Goal: Task Accomplishment & Management: Manage account settings

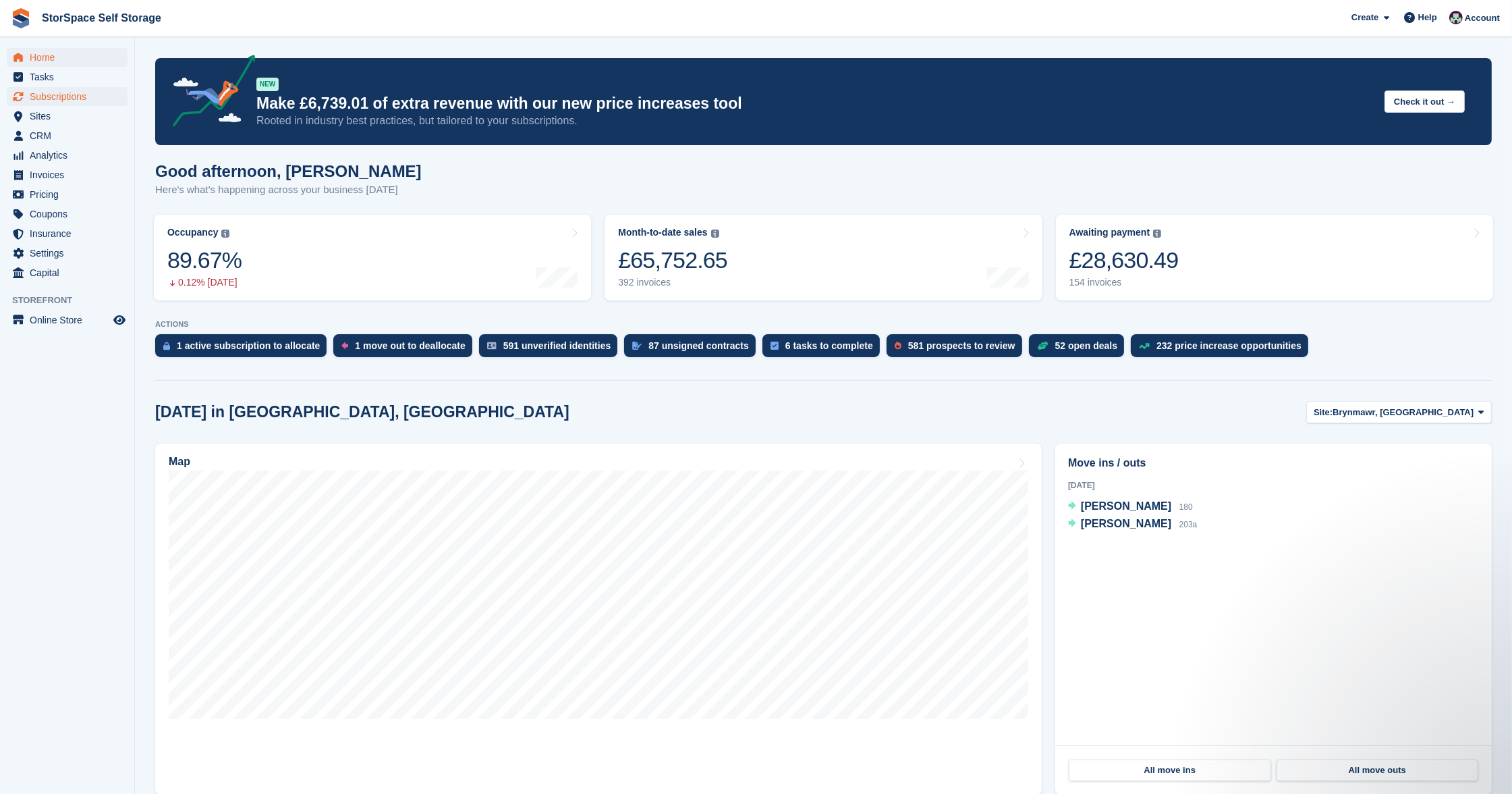
click at [67, 97] on span "Subscriptions" at bounding box center [70, 96] width 81 height 19
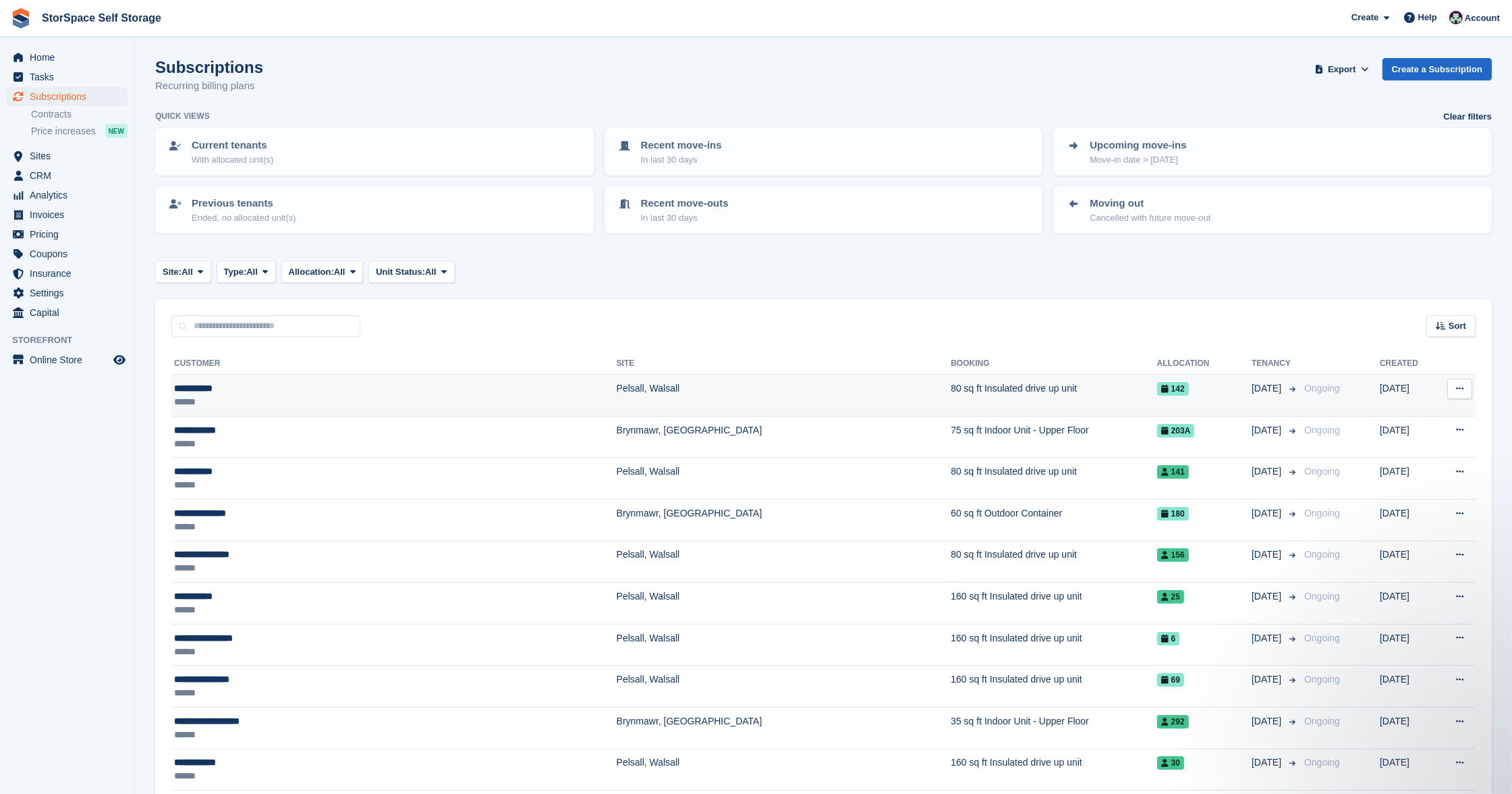
click at [617, 389] on td "Pelsall, Walsall" at bounding box center [784, 395] width 335 height 41
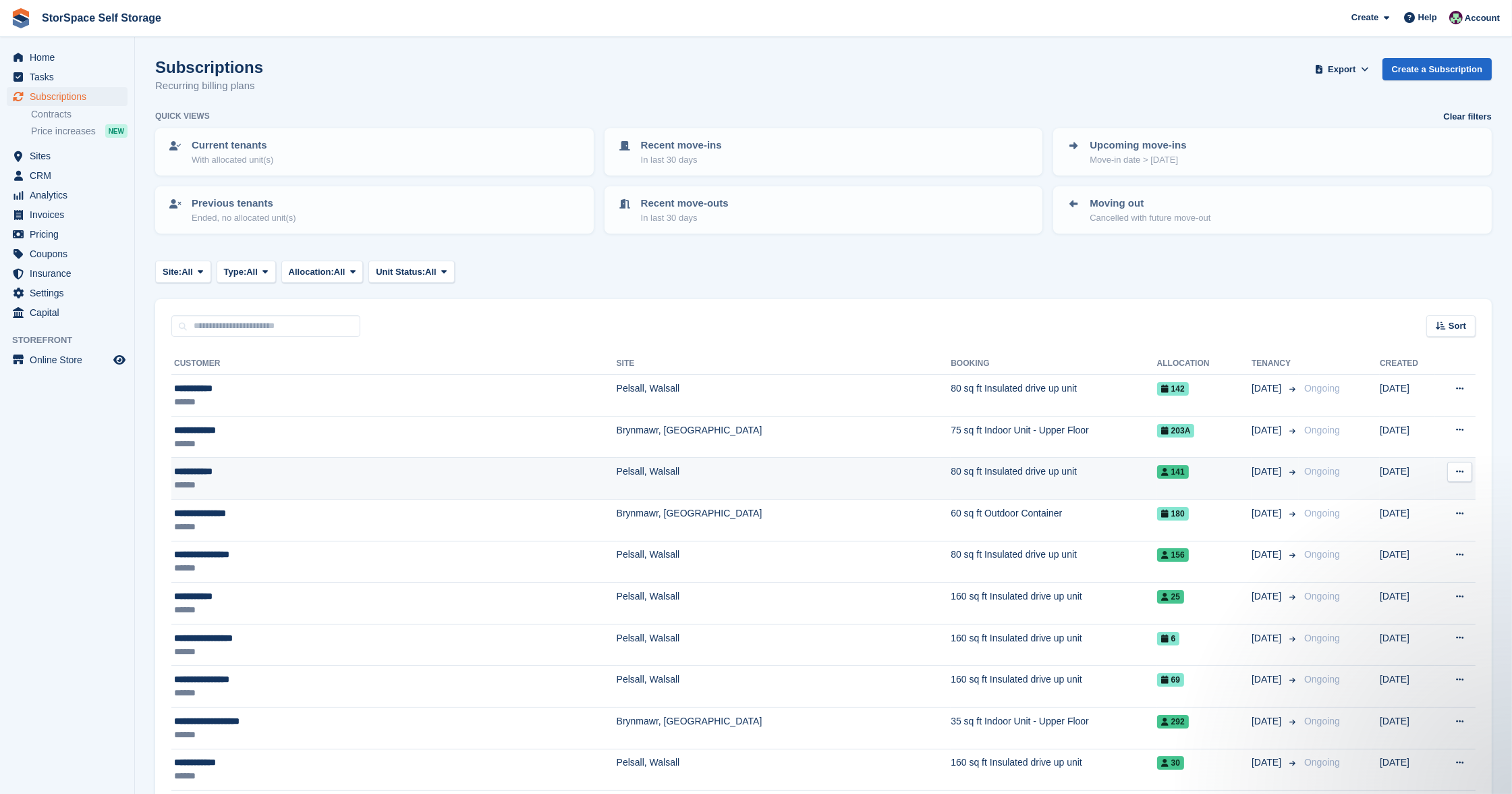
click at [328, 473] on div "**********" at bounding box center [328, 471] width 308 height 14
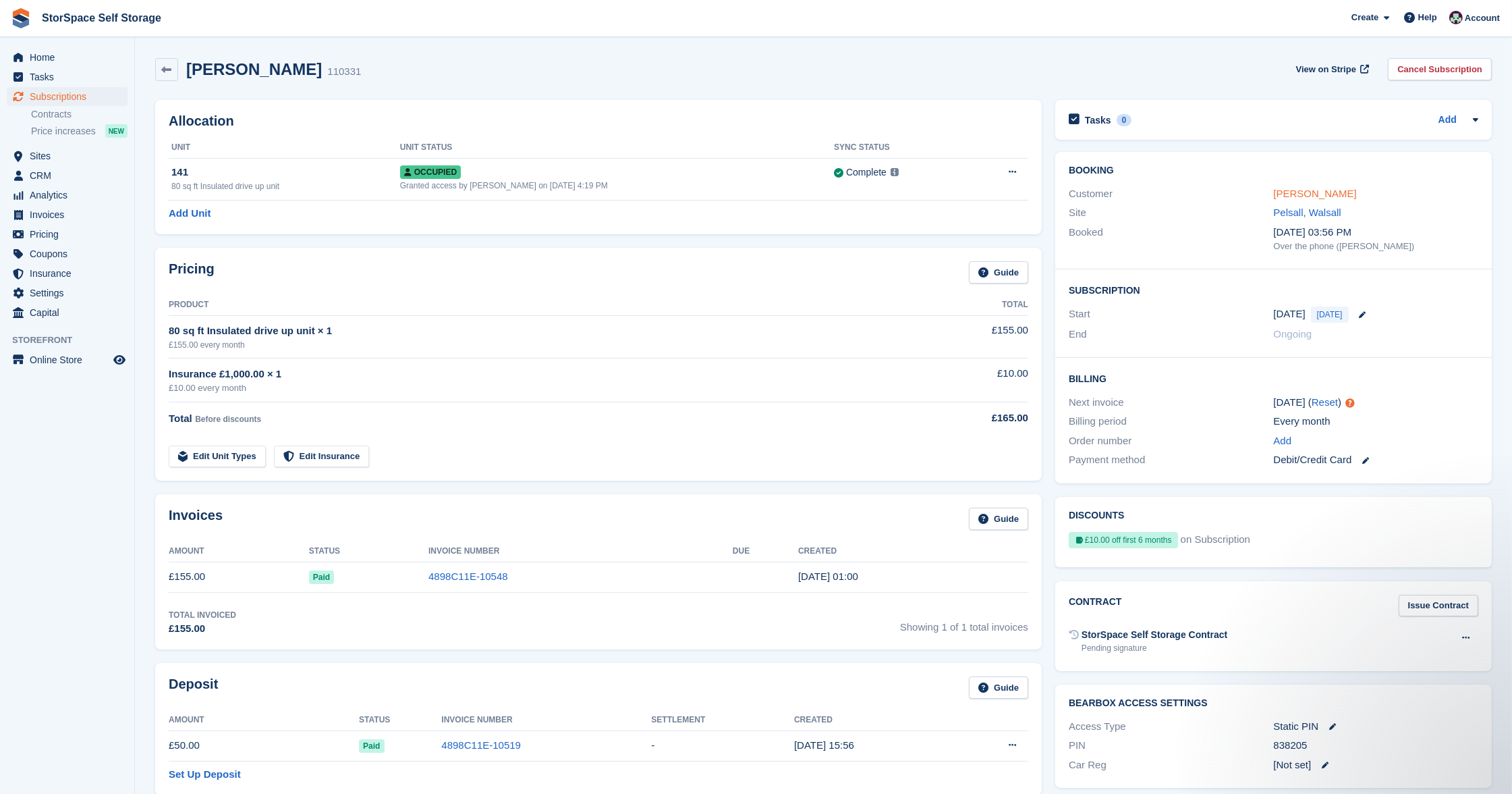
click at [1297, 190] on link "Luke Davies" at bounding box center [1316, 194] width 83 height 12
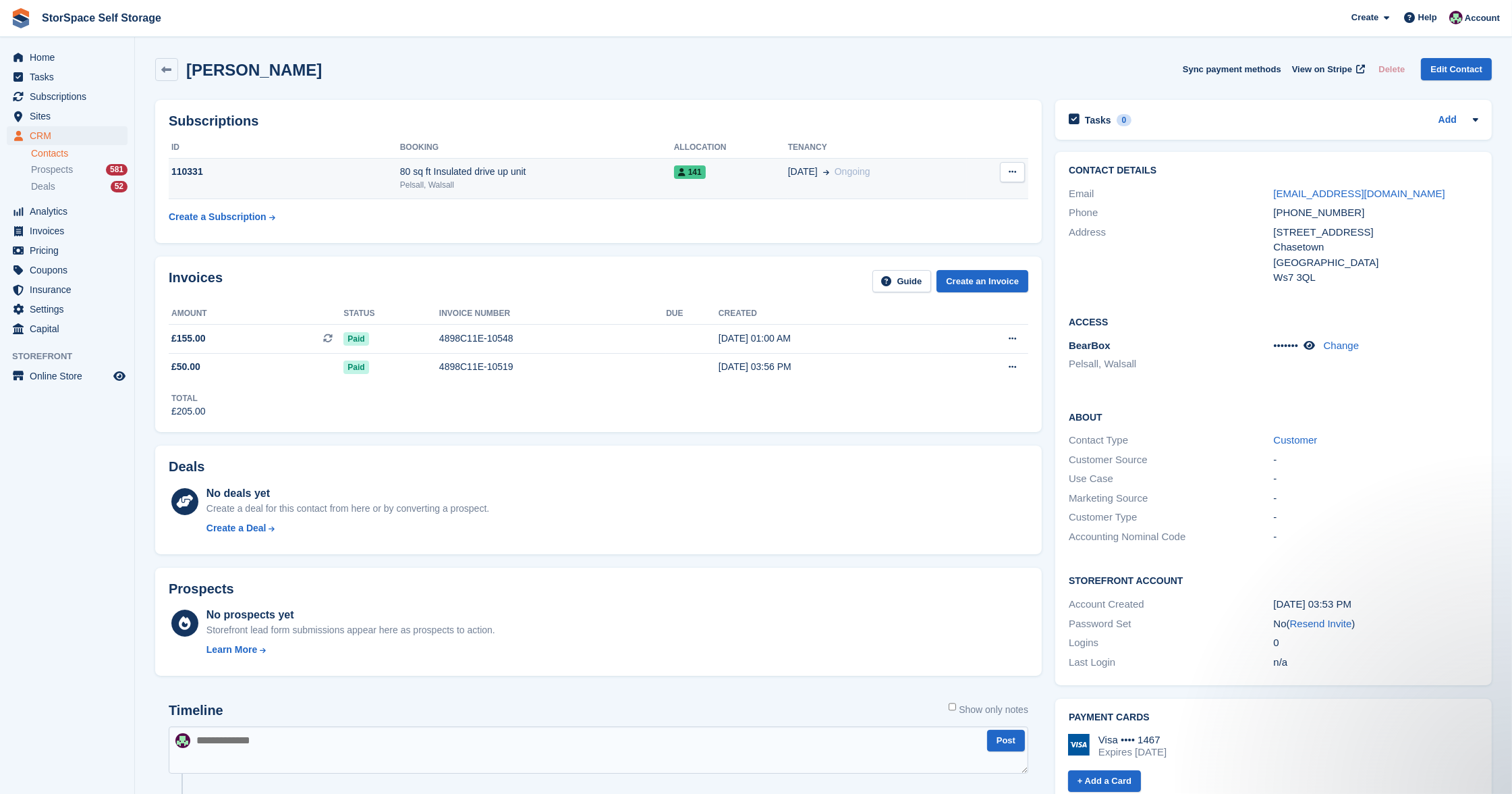
click at [536, 179] on div "Pelsall, Walsall" at bounding box center [537, 185] width 274 height 12
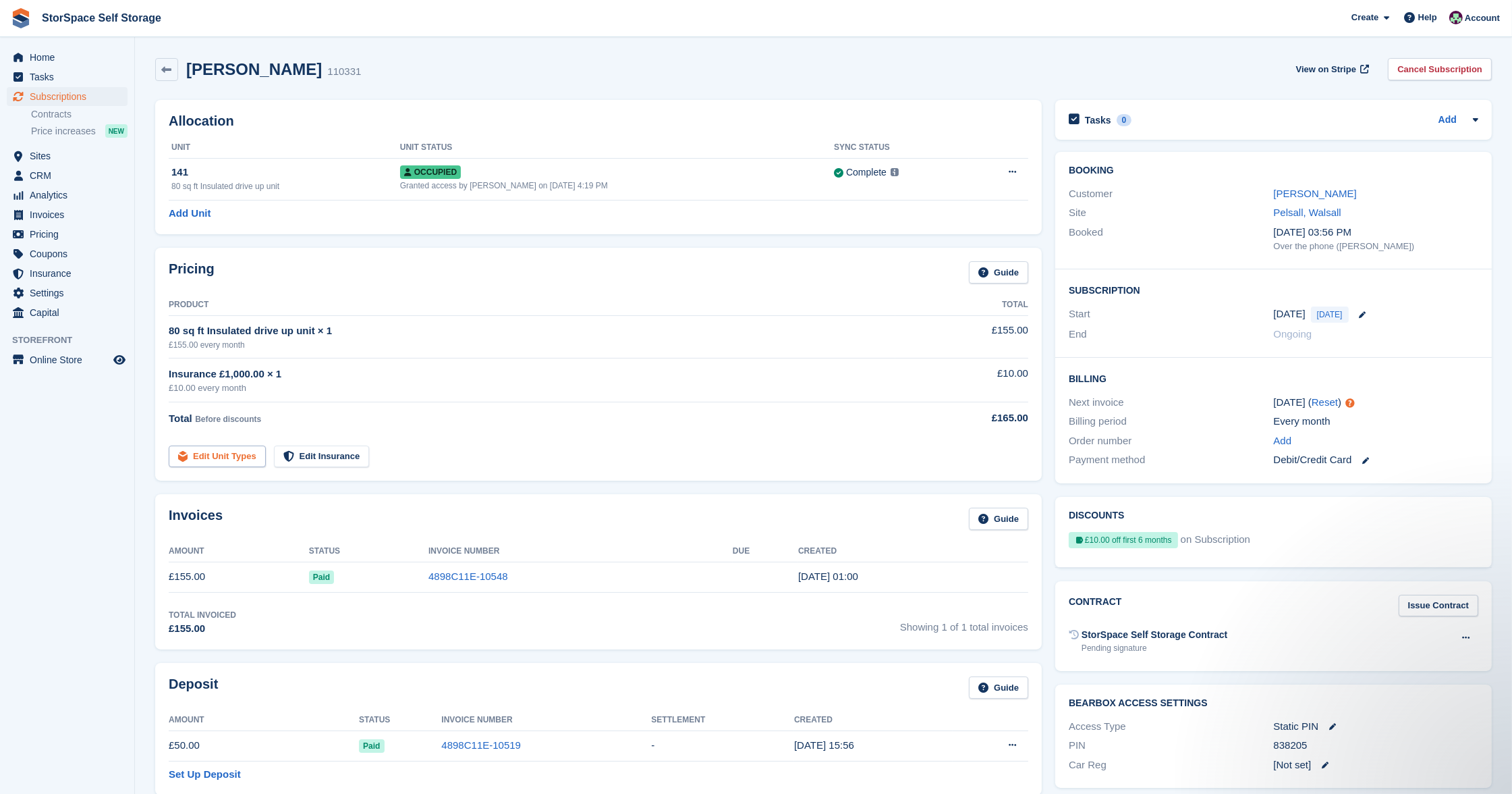
click at [219, 460] on link "Edit Unit Types" at bounding box center [217, 456] width 97 height 23
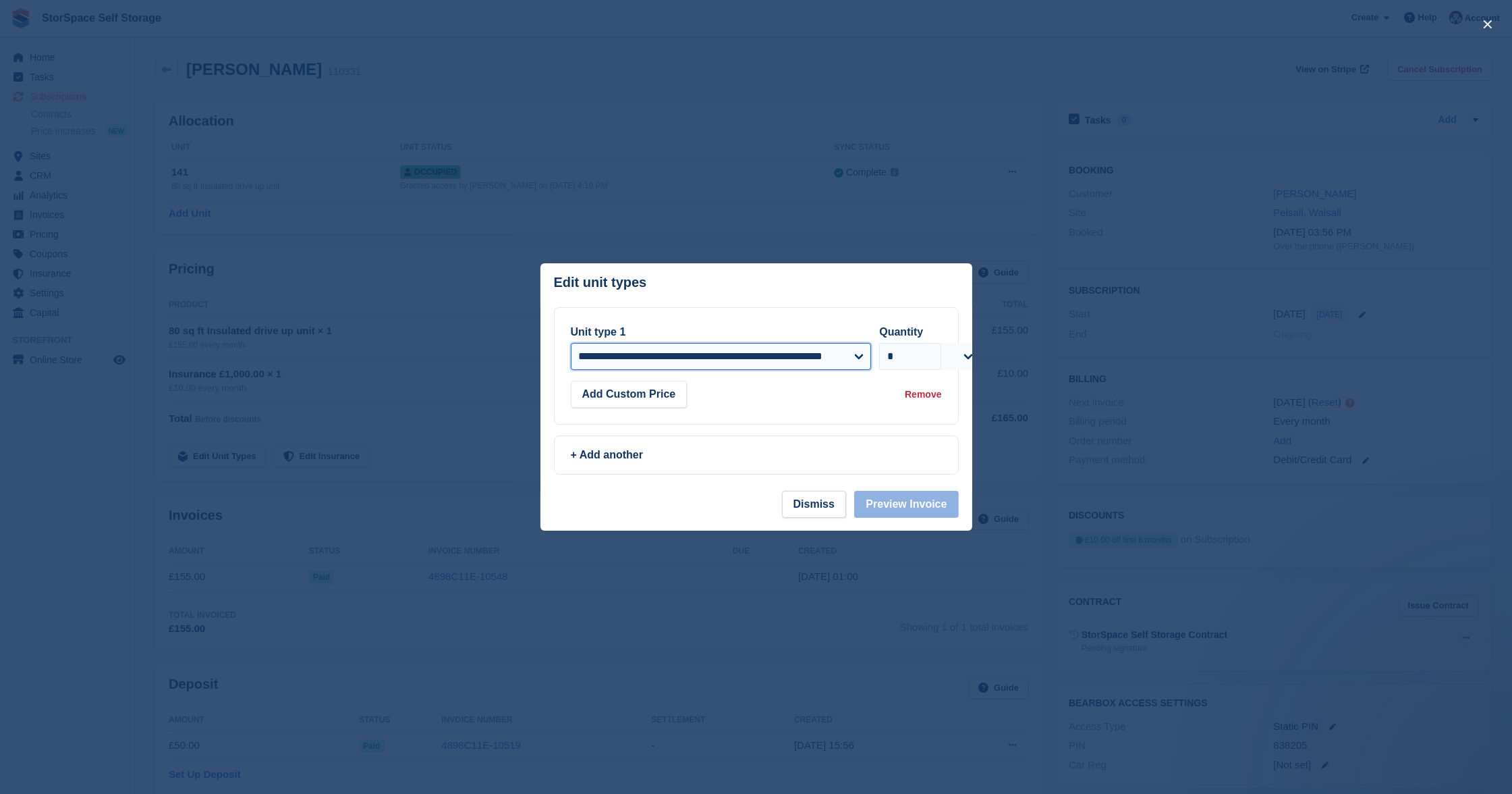
select select "*****"
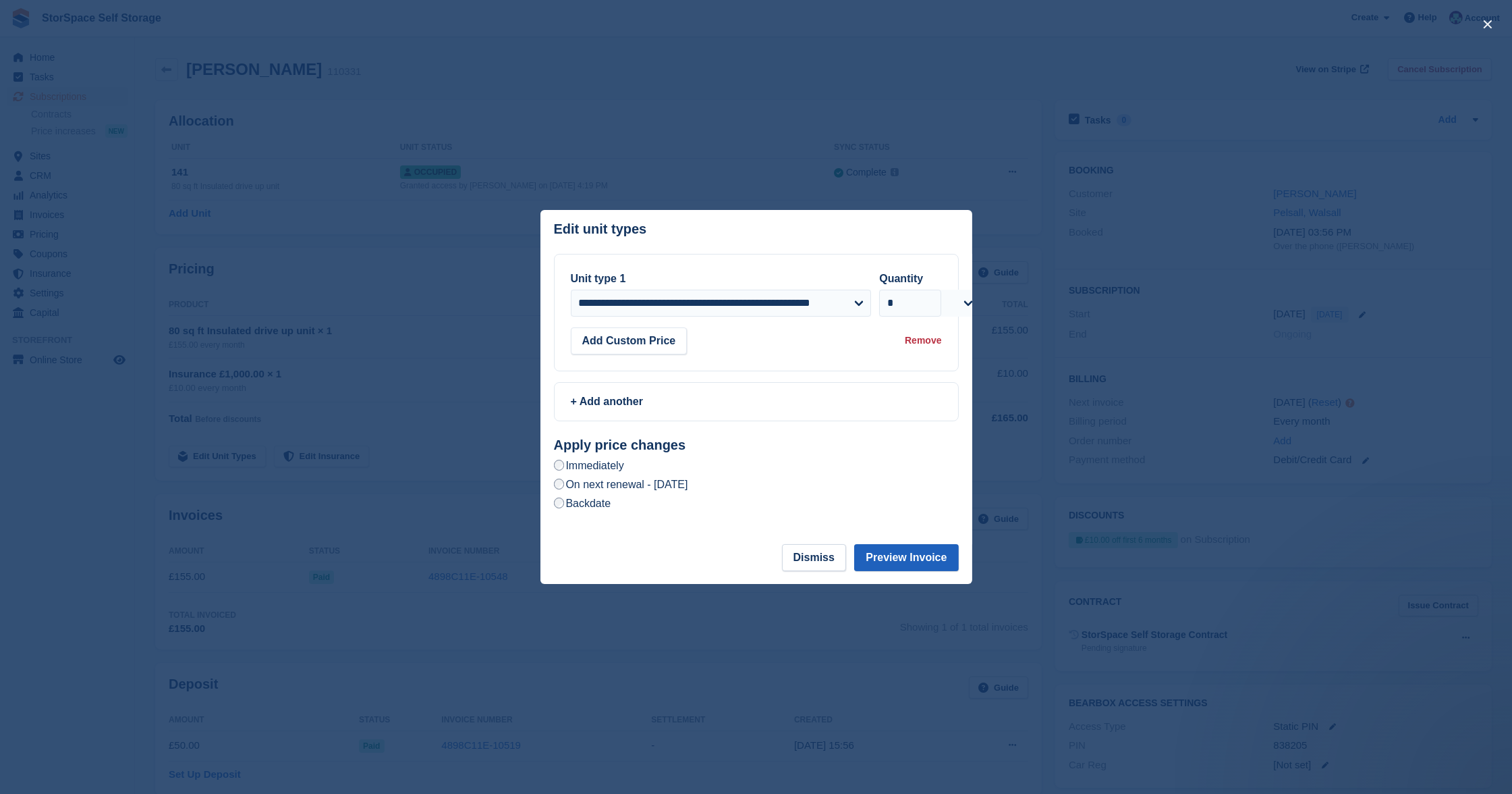
click at [898, 553] on button "Preview Invoice" at bounding box center [906, 557] width 104 height 27
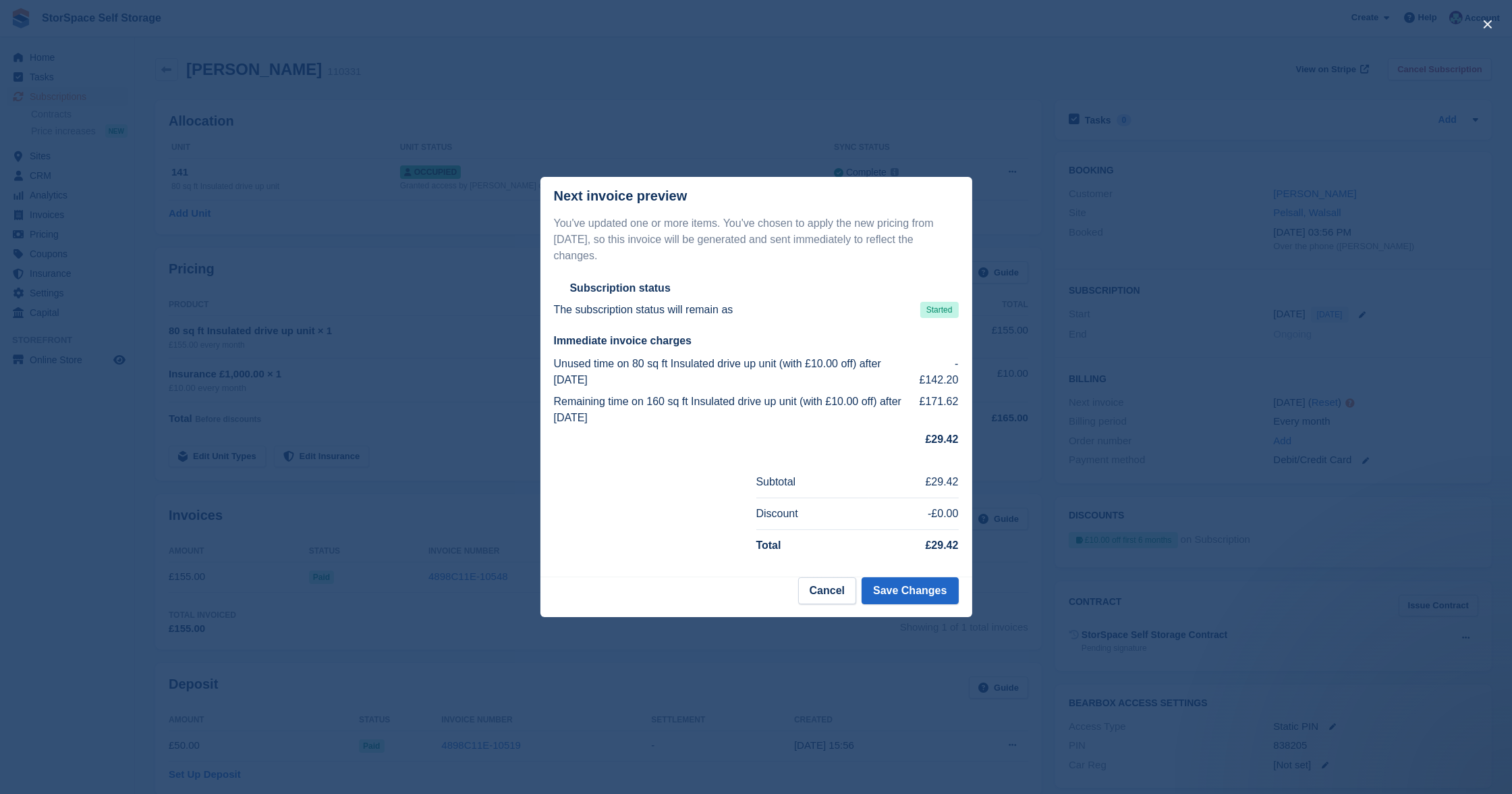
click at [910, 588] on button "Save Changes" at bounding box center [910, 591] width 97 height 27
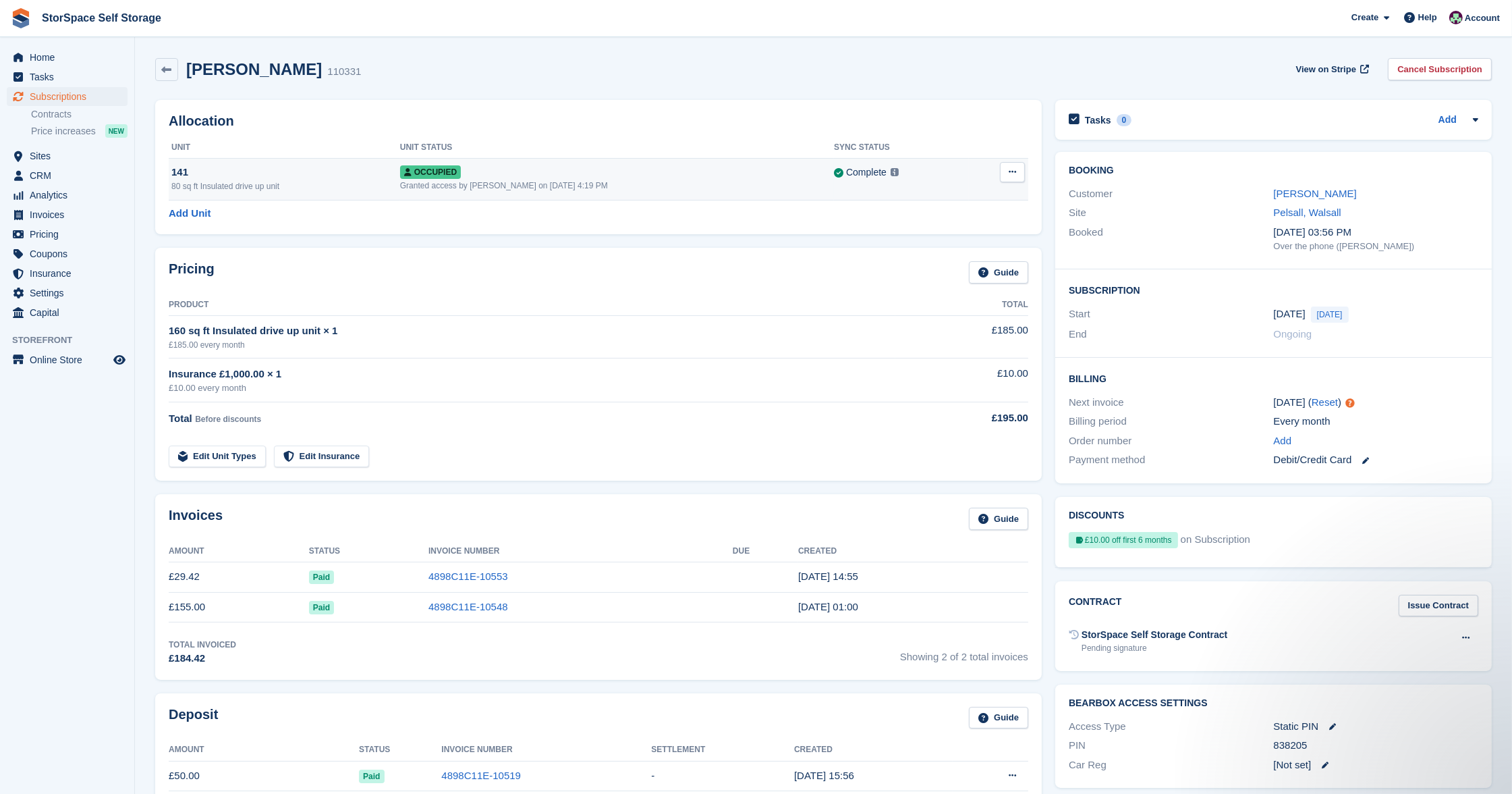
click at [1018, 178] on button at bounding box center [1012, 172] width 25 height 21
click at [963, 227] on p "Deallocate" at bounding box center [959, 228] width 117 height 18
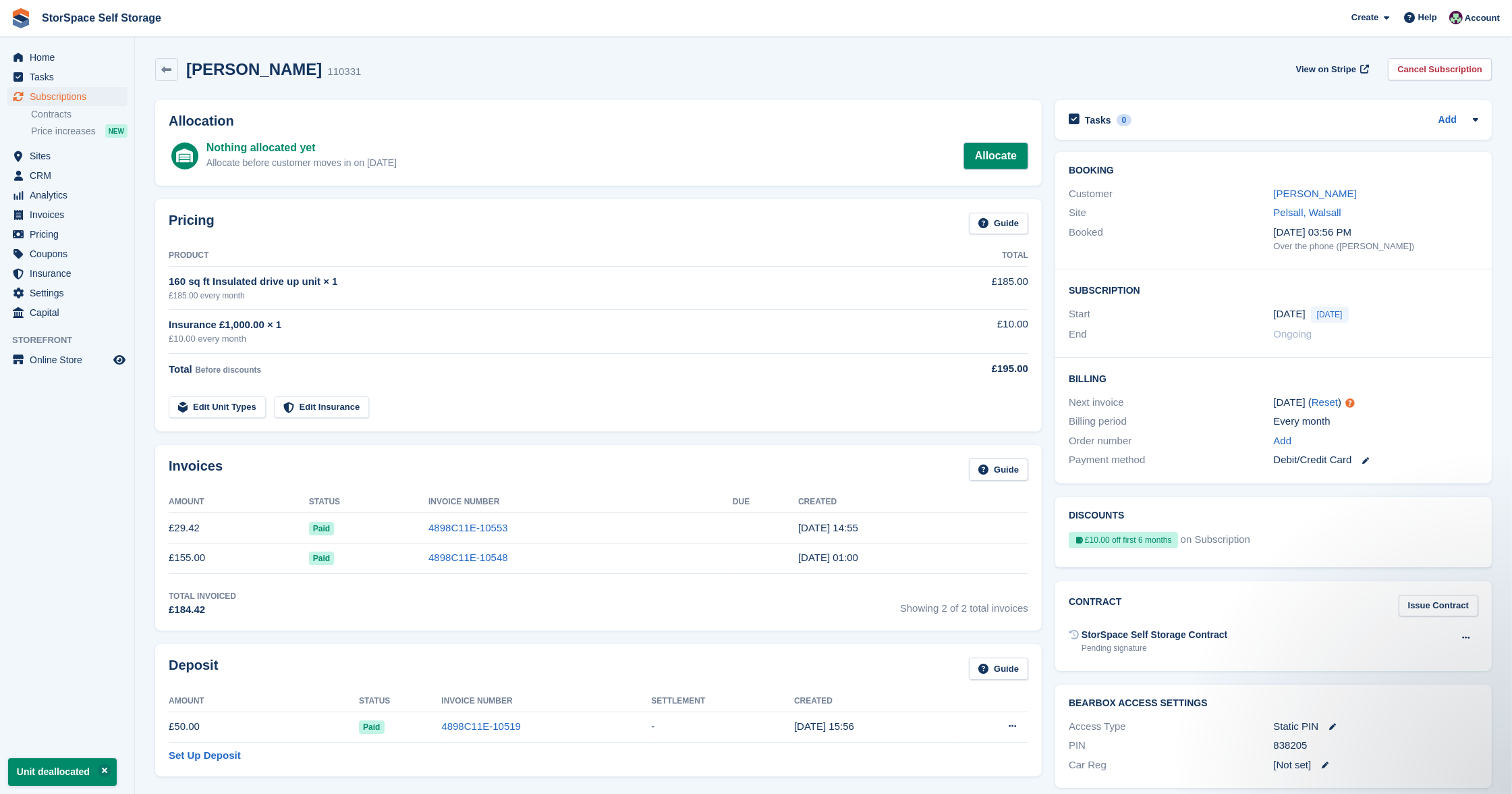
click at [989, 156] on link "Allocate" at bounding box center [996, 155] width 65 height 27
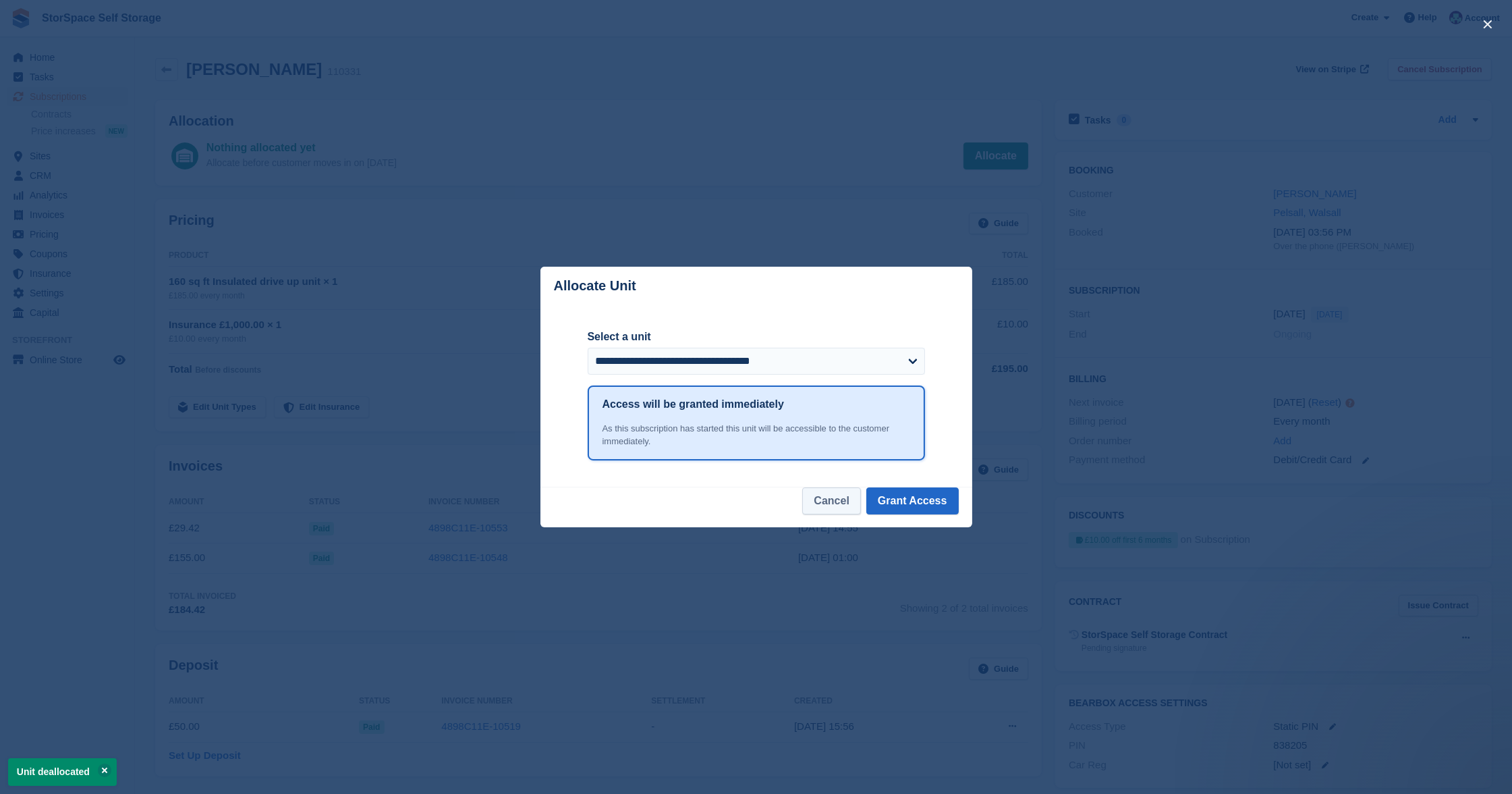
click at [836, 506] on button "Cancel" at bounding box center [831, 501] width 58 height 27
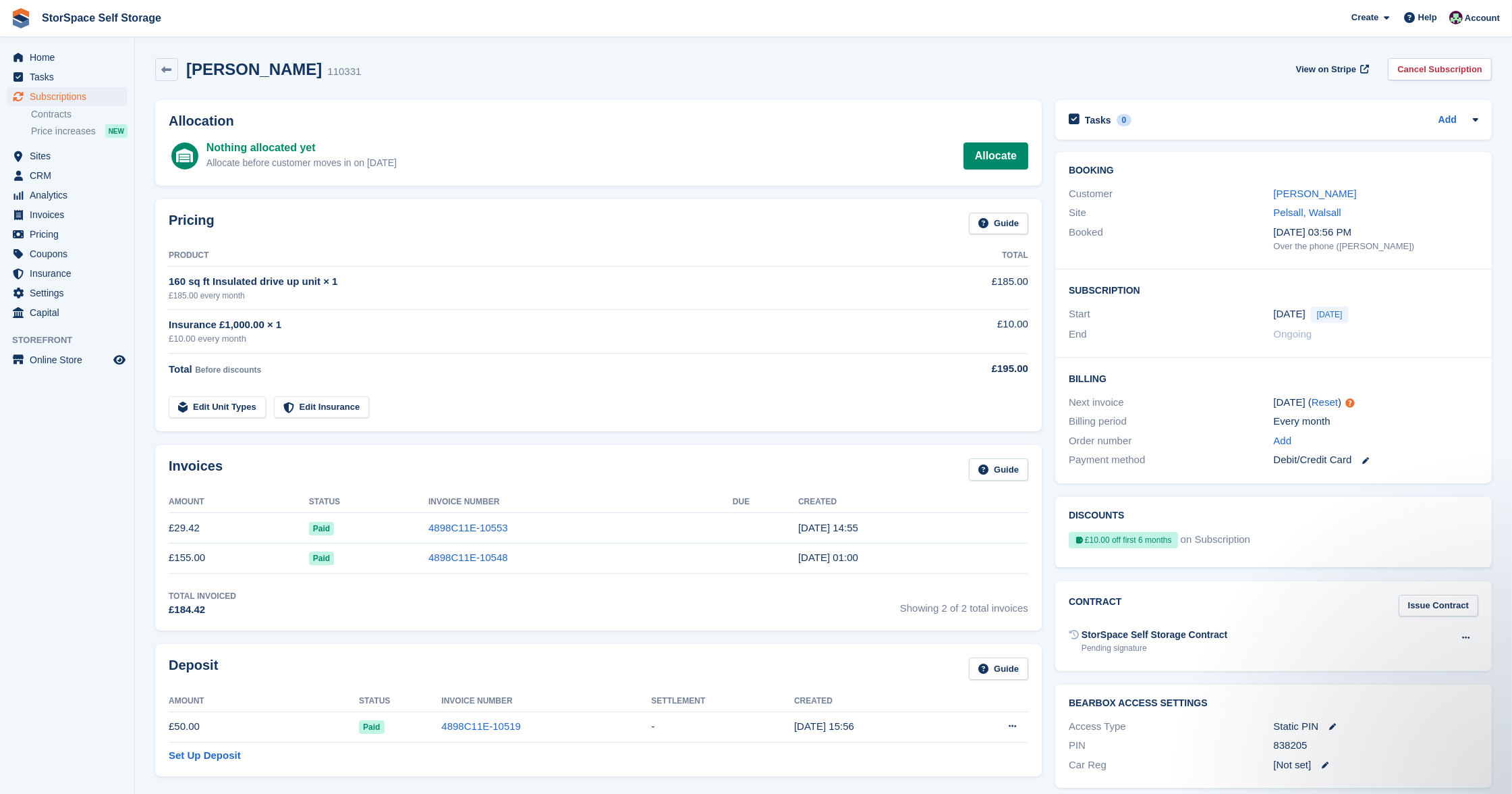
click at [63, 94] on span "Subscriptions" at bounding box center [70, 96] width 81 height 19
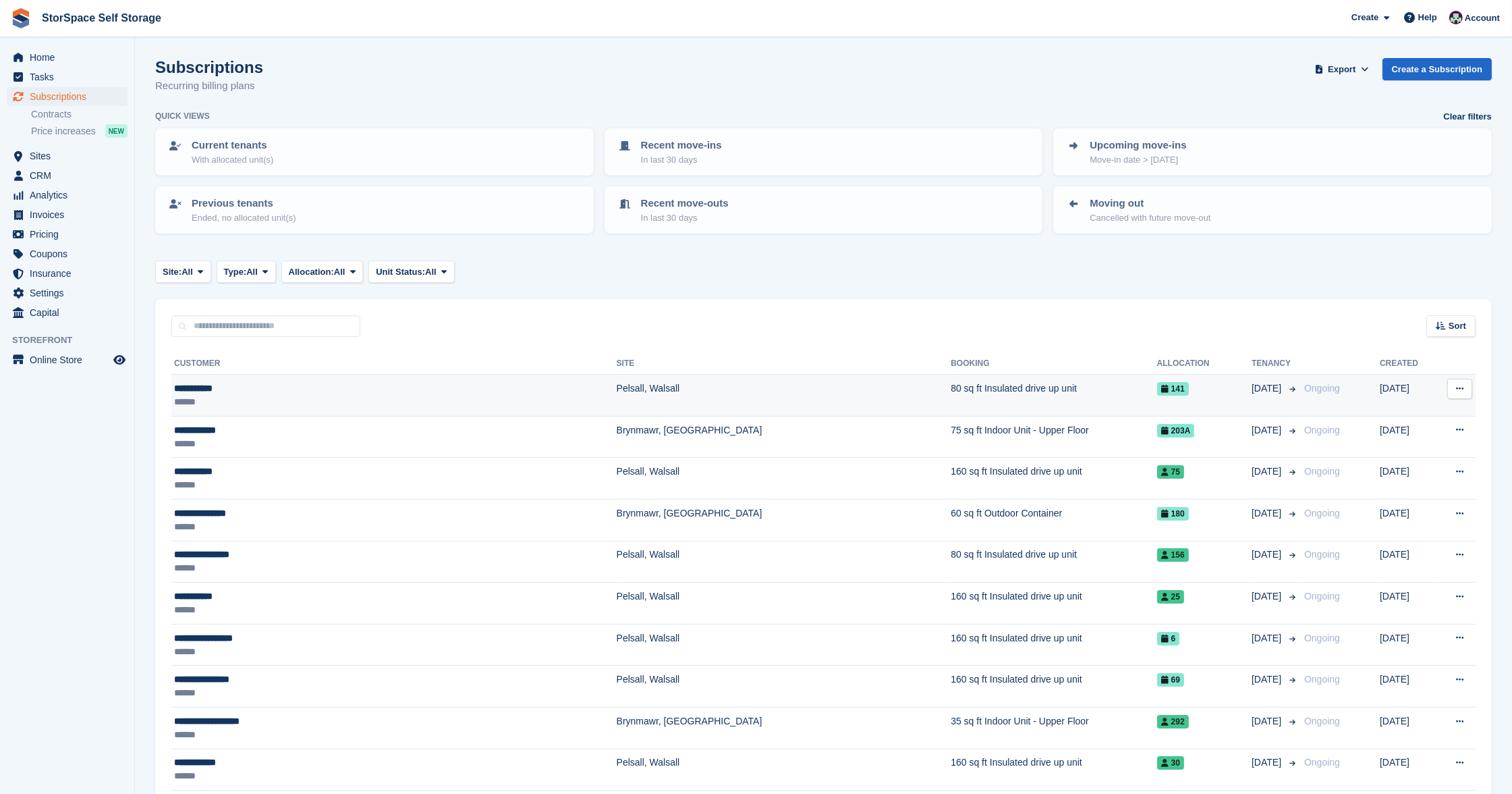
click at [258, 389] on div "**********" at bounding box center [328, 388] width 308 height 14
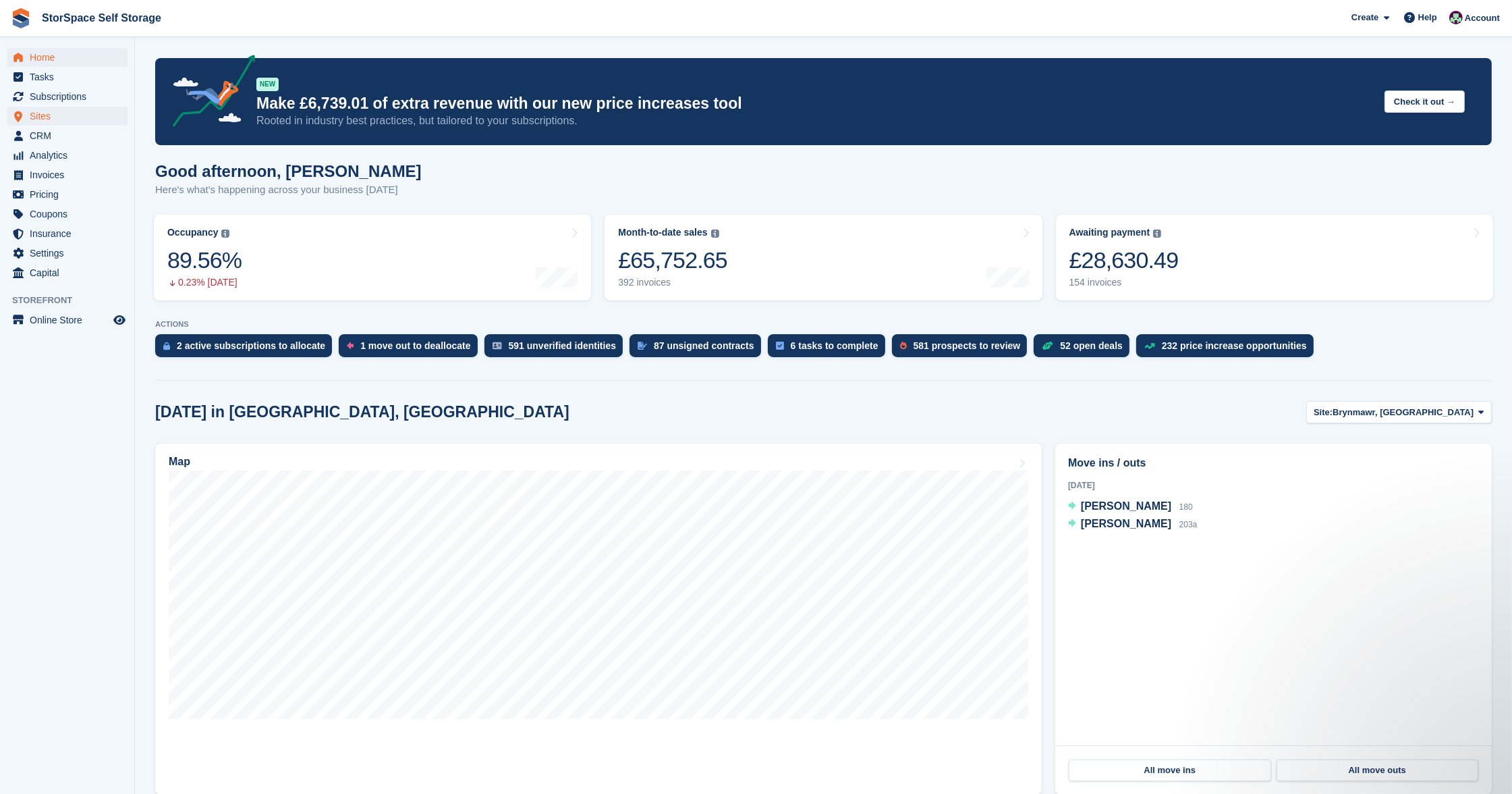
click at [48, 113] on span "Sites" at bounding box center [70, 116] width 81 height 19
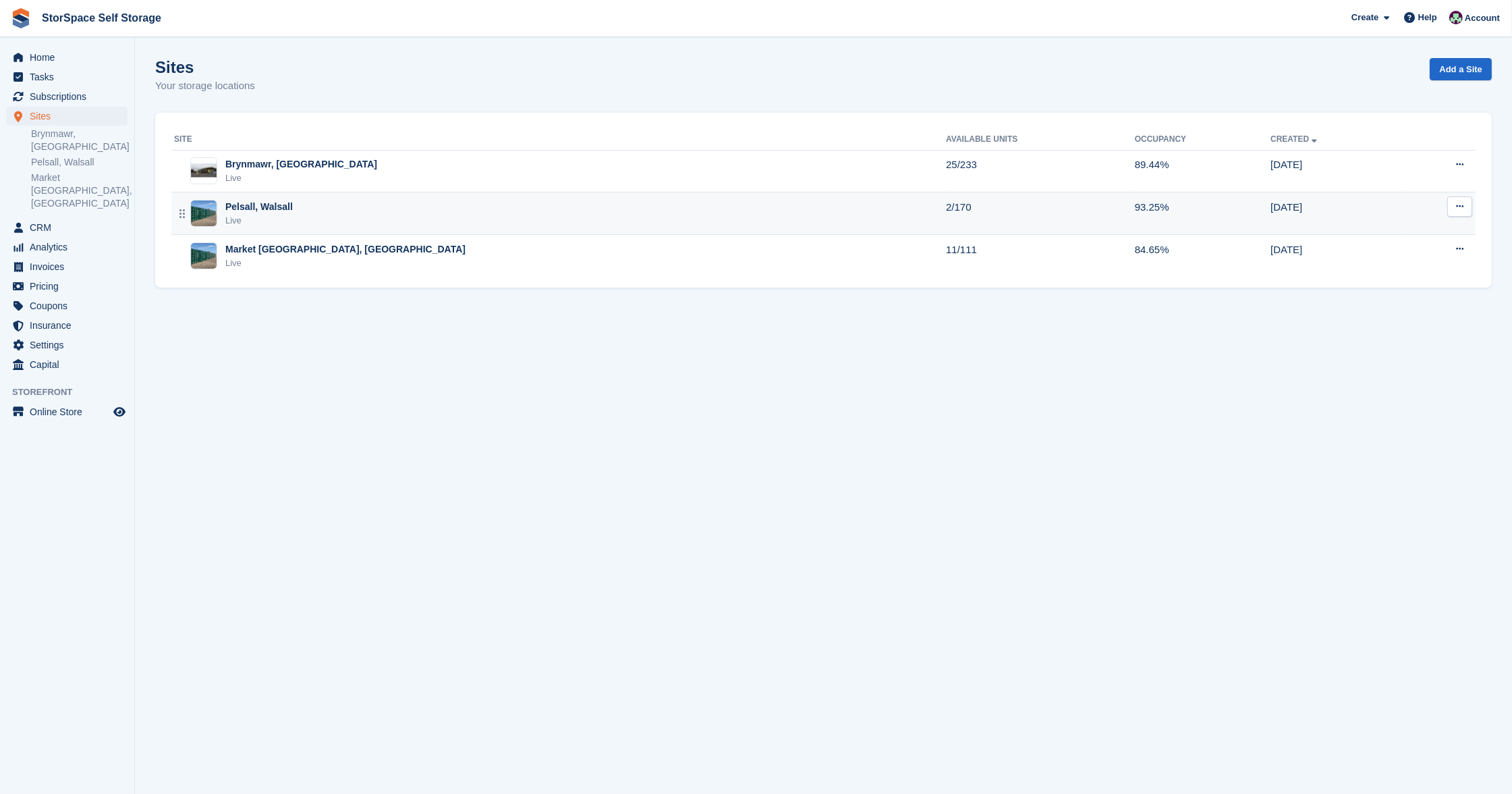
click at [462, 207] on div "Pelsall, Walsall Live" at bounding box center [560, 213] width 772 height 28
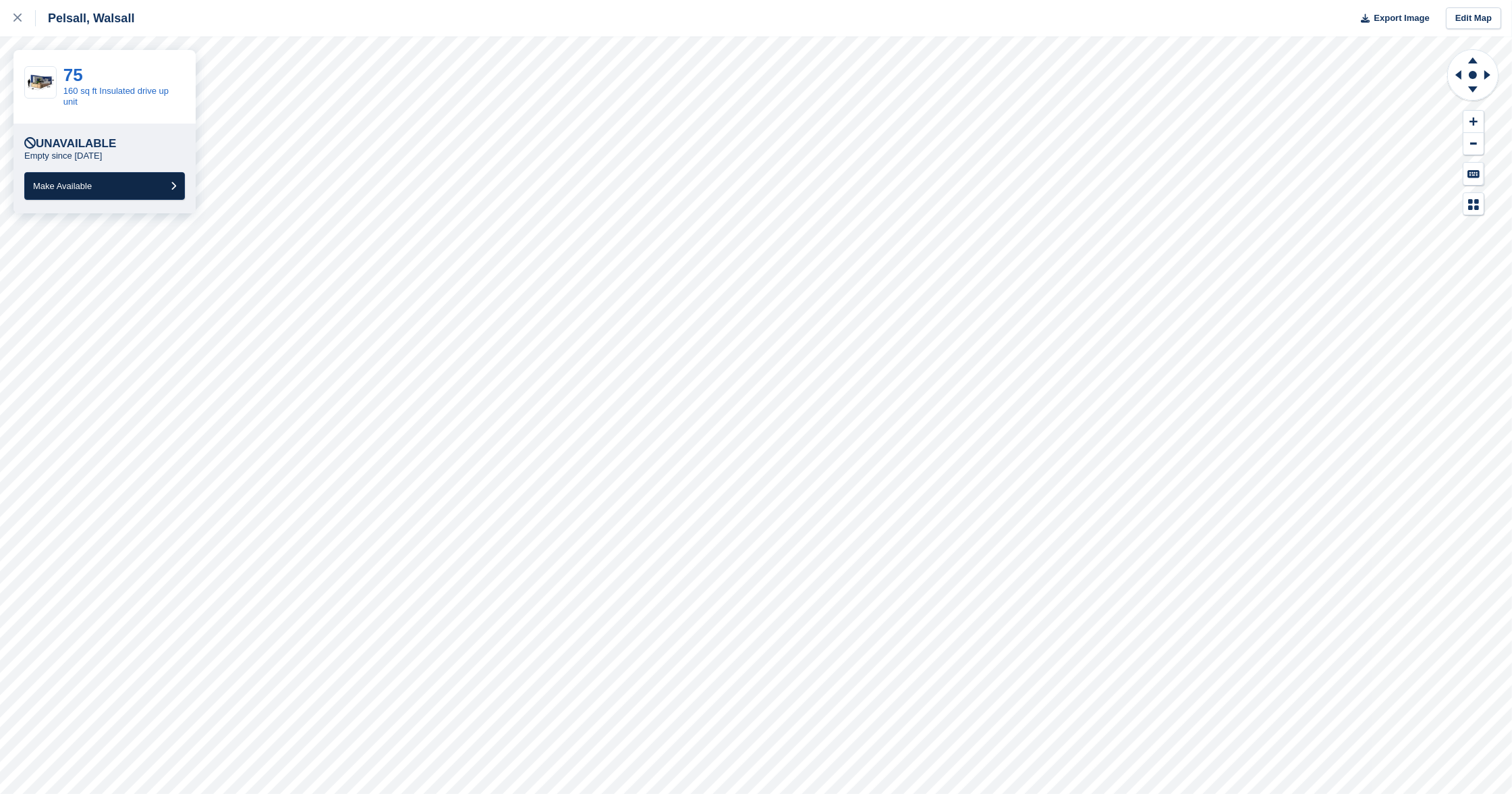
click at [147, 185] on button "Make Available" at bounding box center [105, 186] width 161 height 28
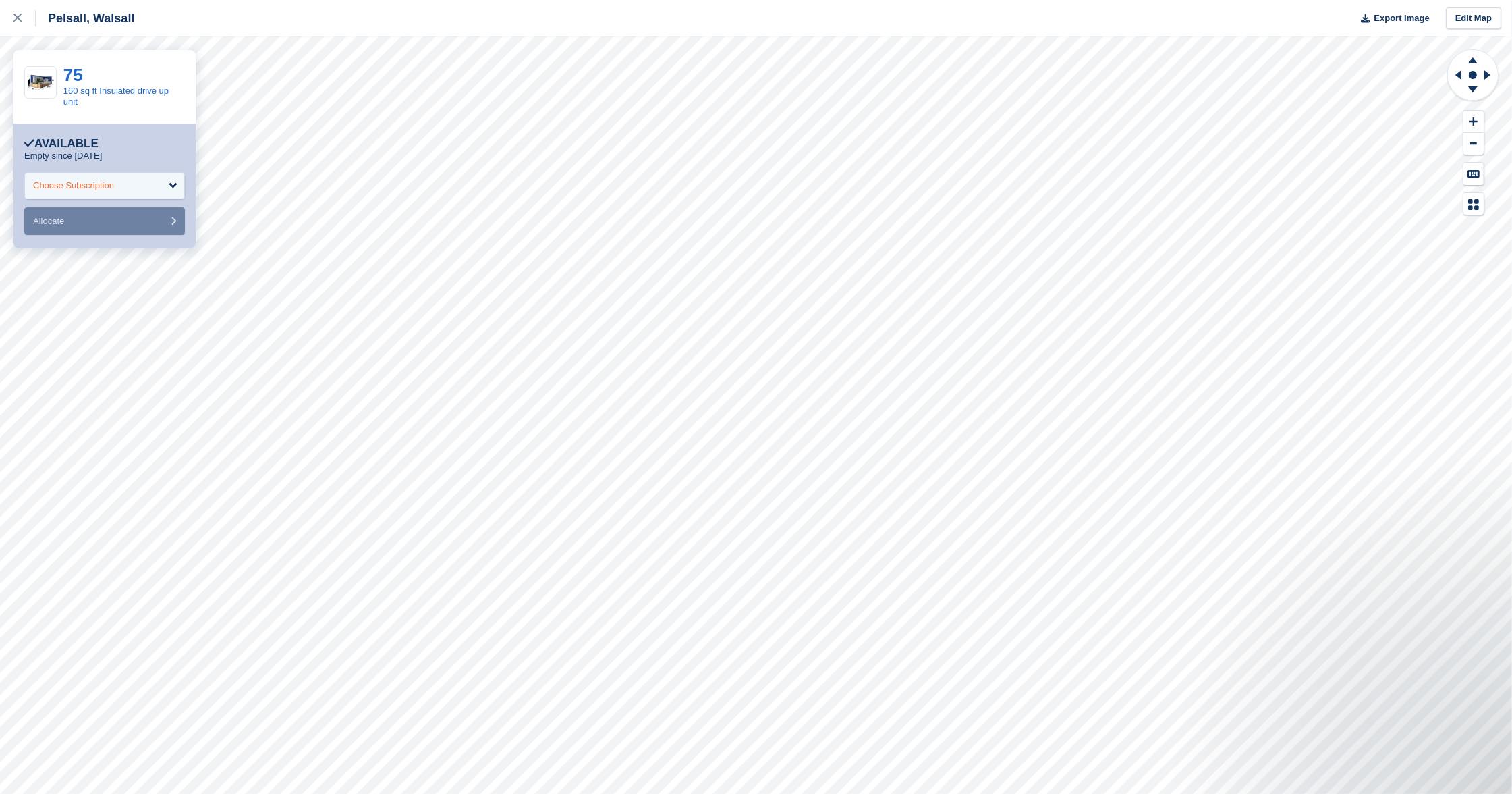
click at [114, 187] on div "Choose Subscription" at bounding box center [73, 186] width 81 height 14
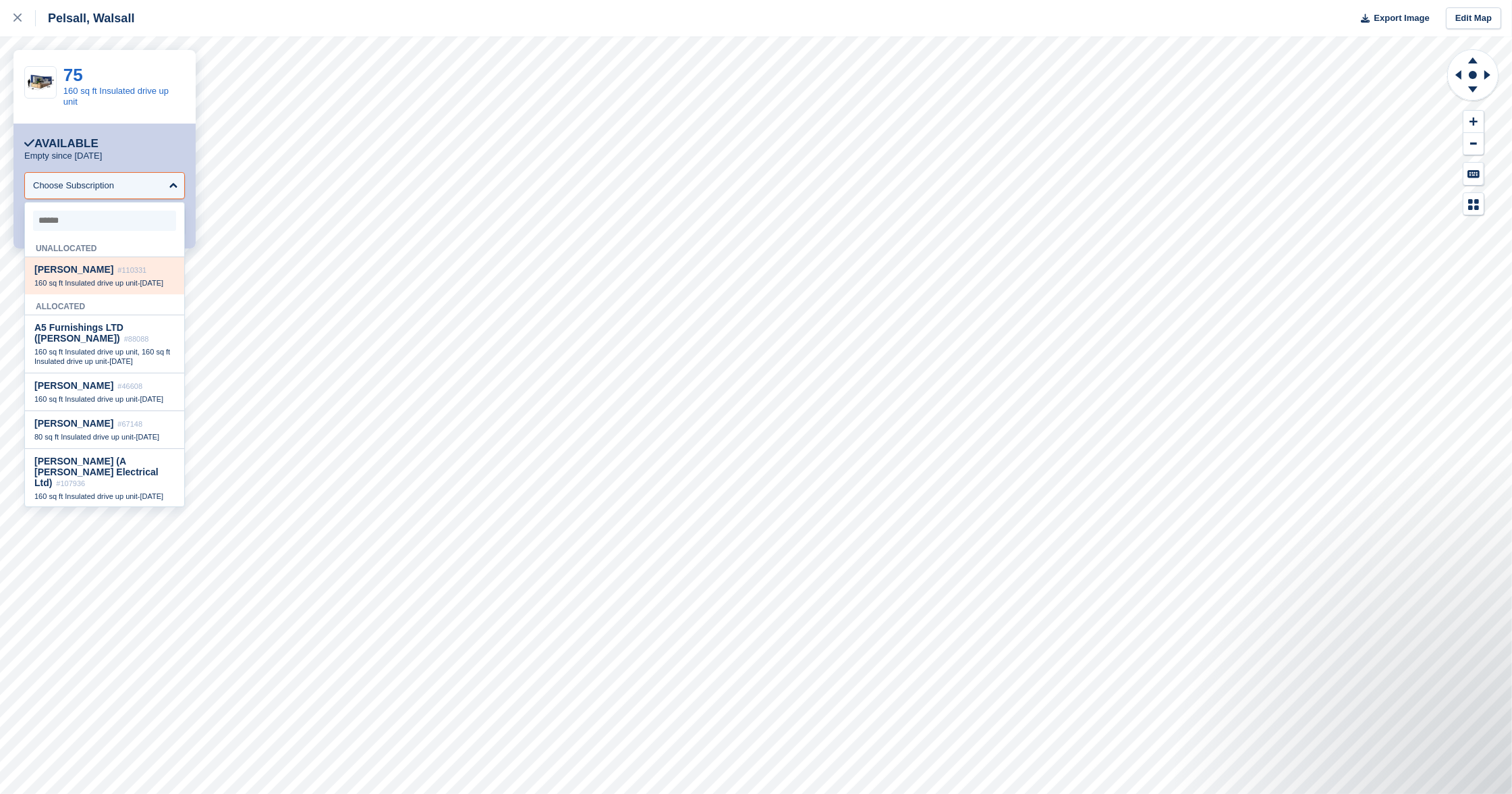
click at [102, 282] on span "160 sq ft Insulated drive up unit" at bounding box center [86, 282] width 104 height 8
select select "******"
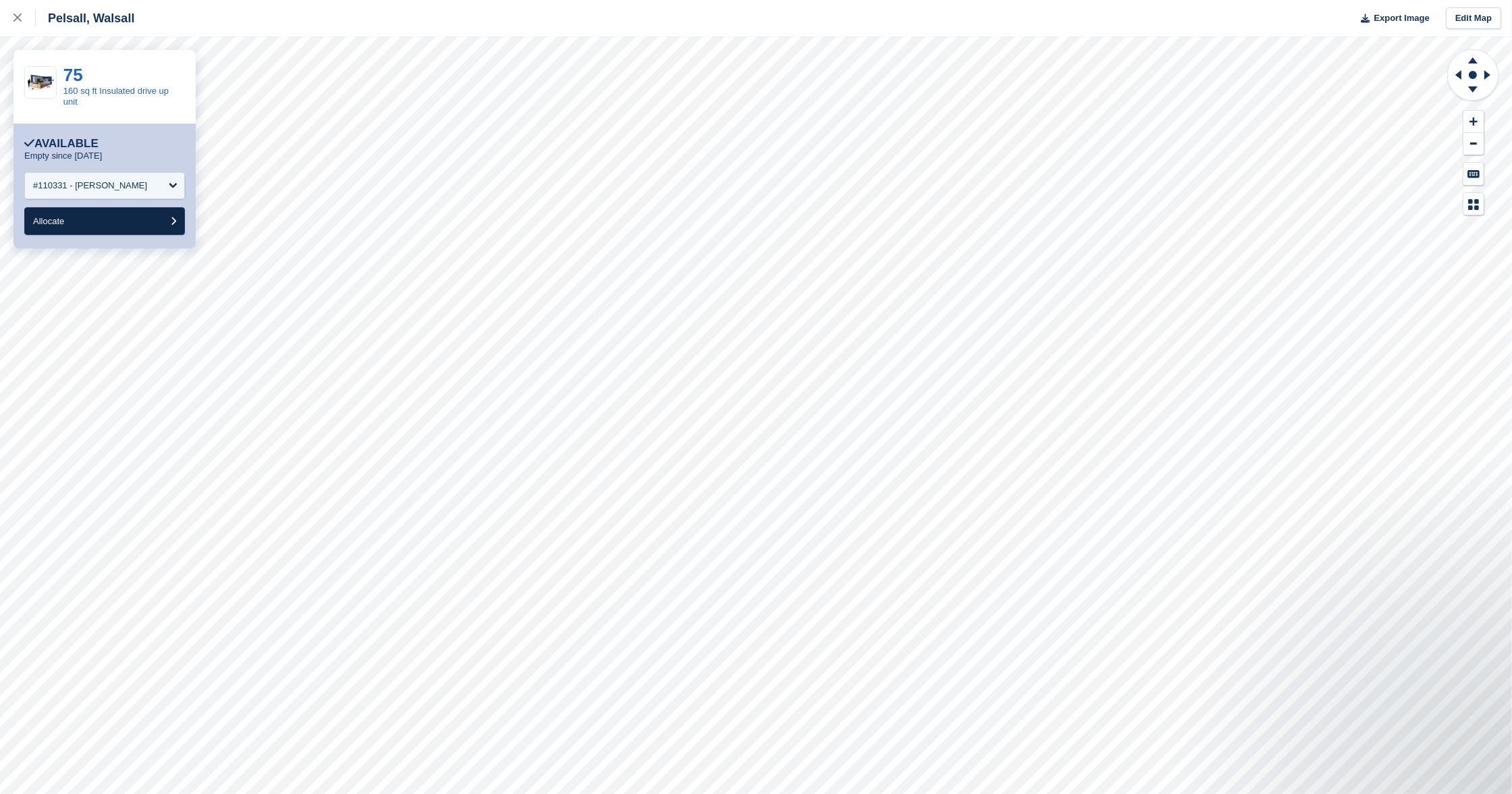
click at [132, 219] on button "Allocate" at bounding box center [105, 221] width 161 height 28
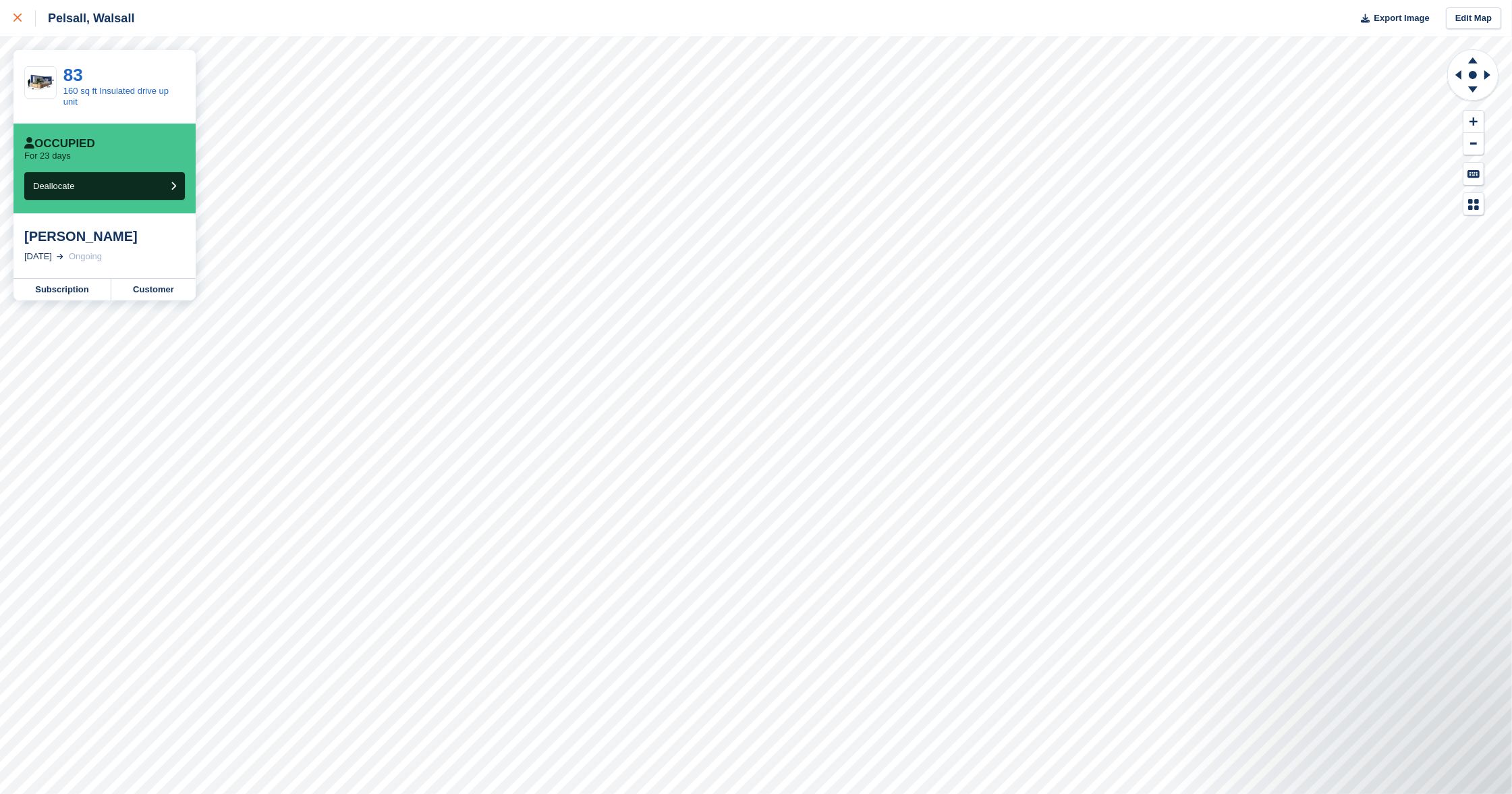
click at [18, 20] on icon at bounding box center [18, 18] width 8 height 8
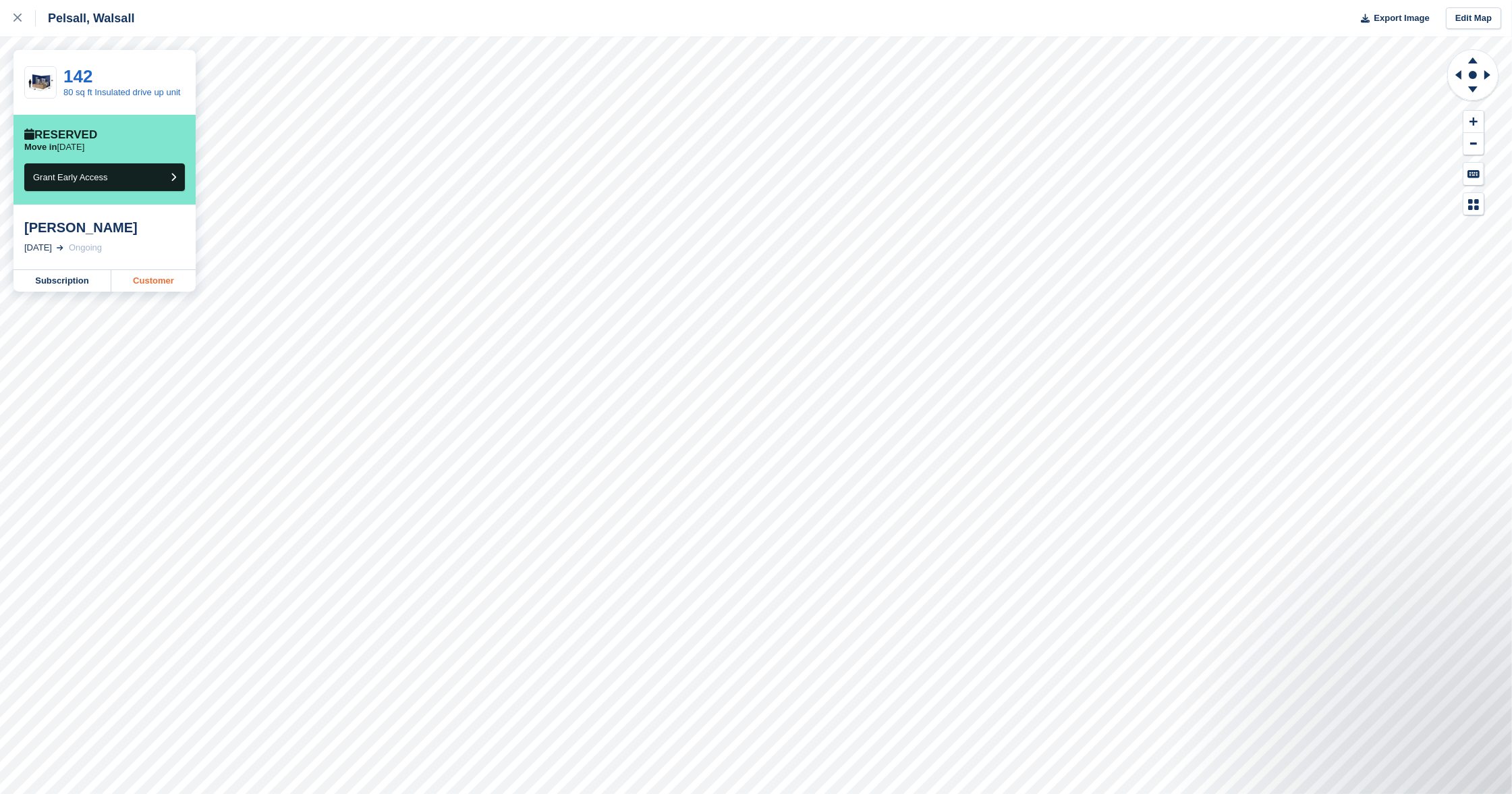
click at [153, 286] on link "Customer" at bounding box center [153, 280] width 84 height 22
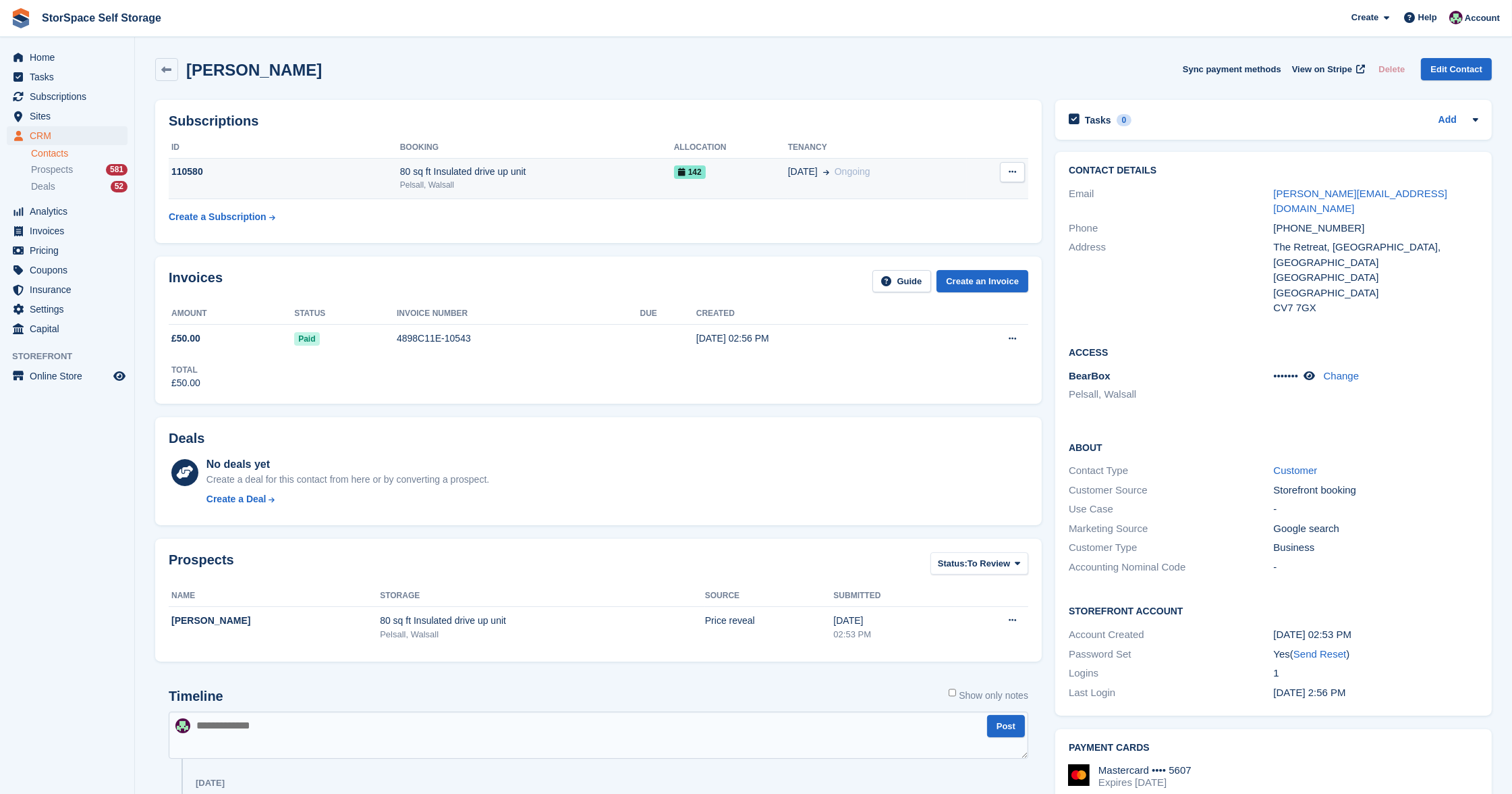
click at [915, 179] on td "28 Sep Ongoing" at bounding box center [877, 179] width 179 height 41
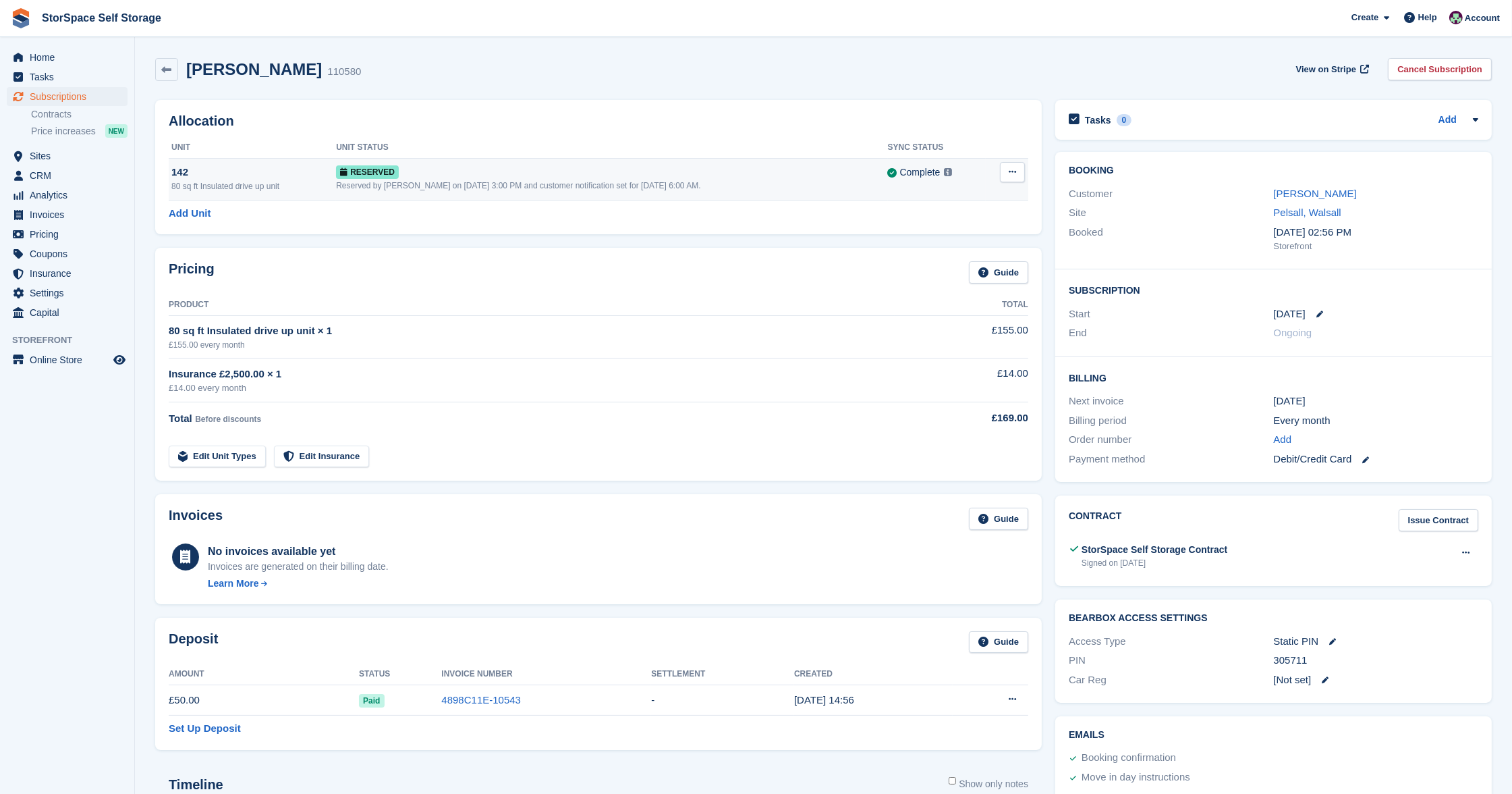
click at [1015, 165] on button at bounding box center [1012, 172] width 25 height 21
click at [956, 225] on p "Deallocate" at bounding box center [959, 228] width 117 height 18
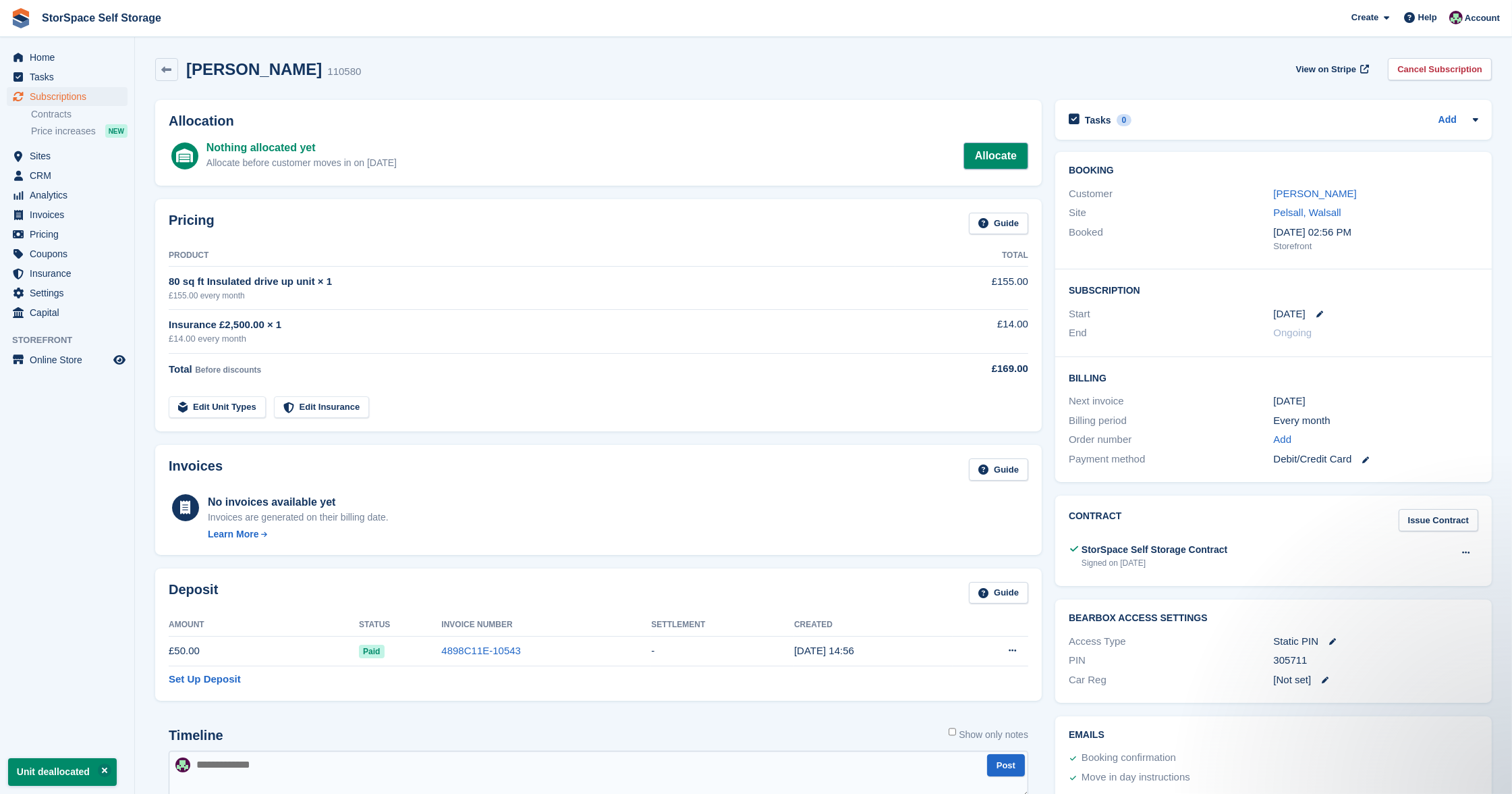
click at [991, 163] on link "Allocate" at bounding box center [996, 155] width 65 height 27
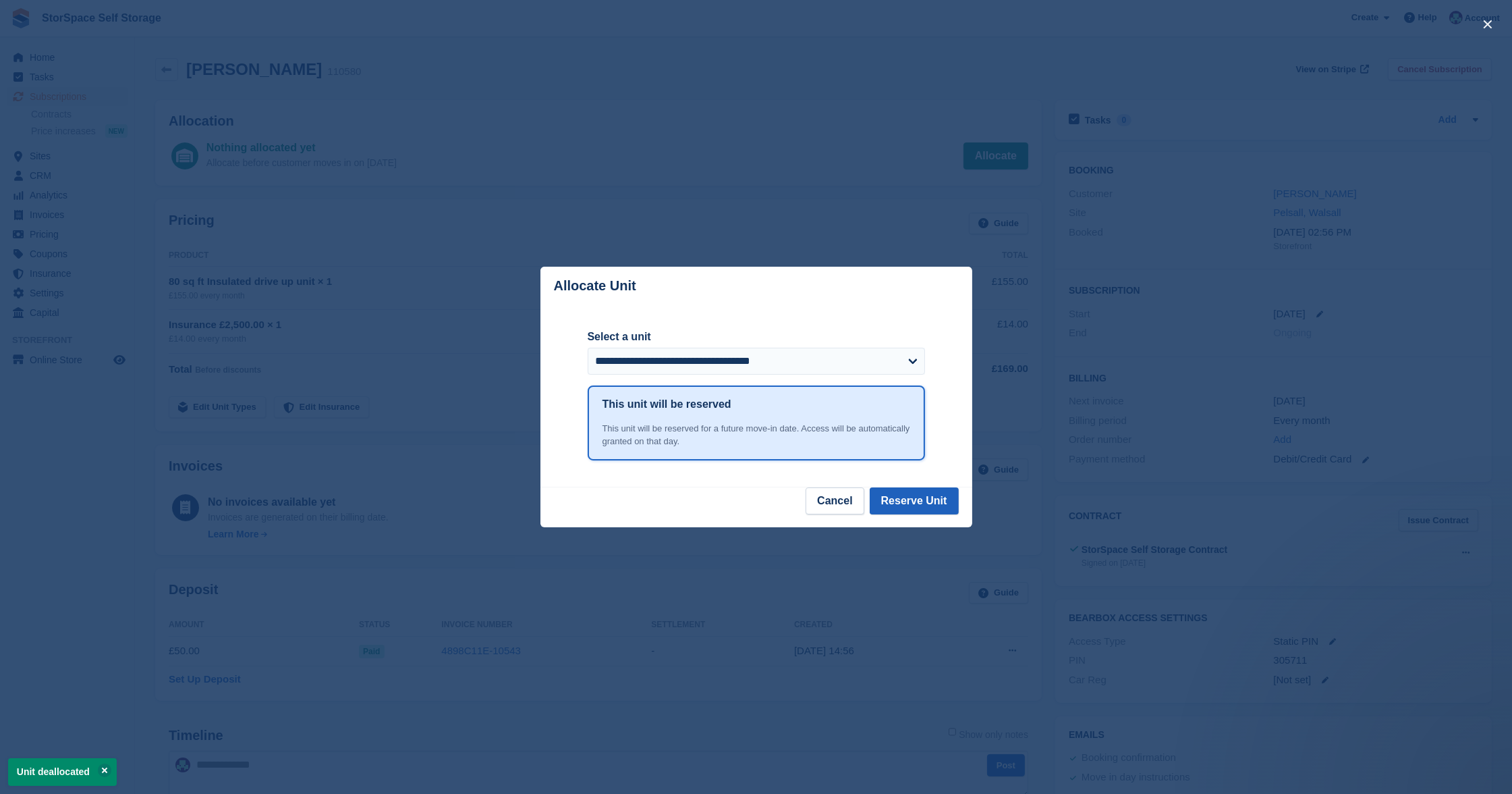
click at [923, 496] on button "Reserve Unit" at bounding box center [914, 501] width 89 height 27
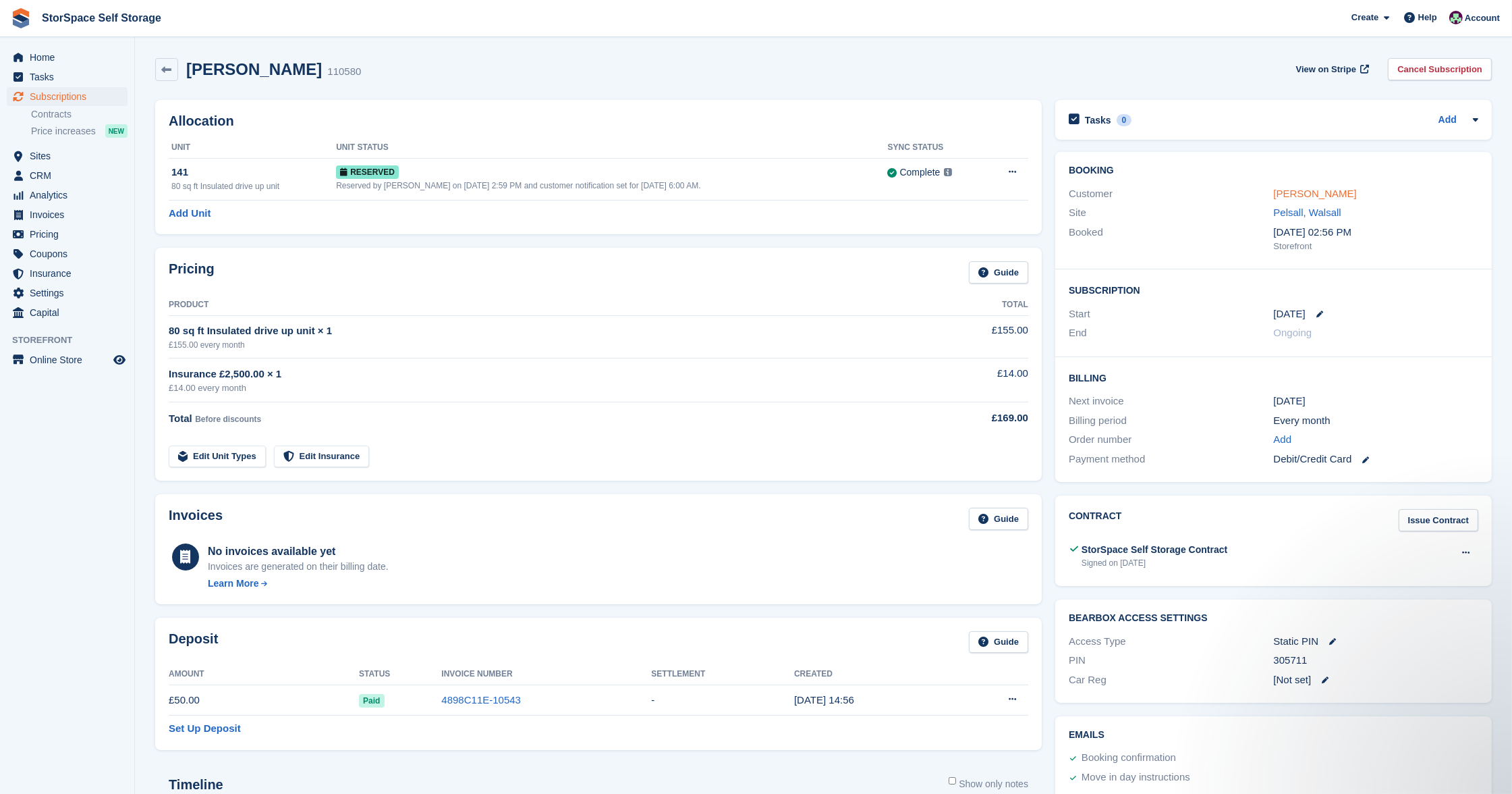
click at [1298, 190] on link "Billy Evans" at bounding box center [1316, 194] width 83 height 12
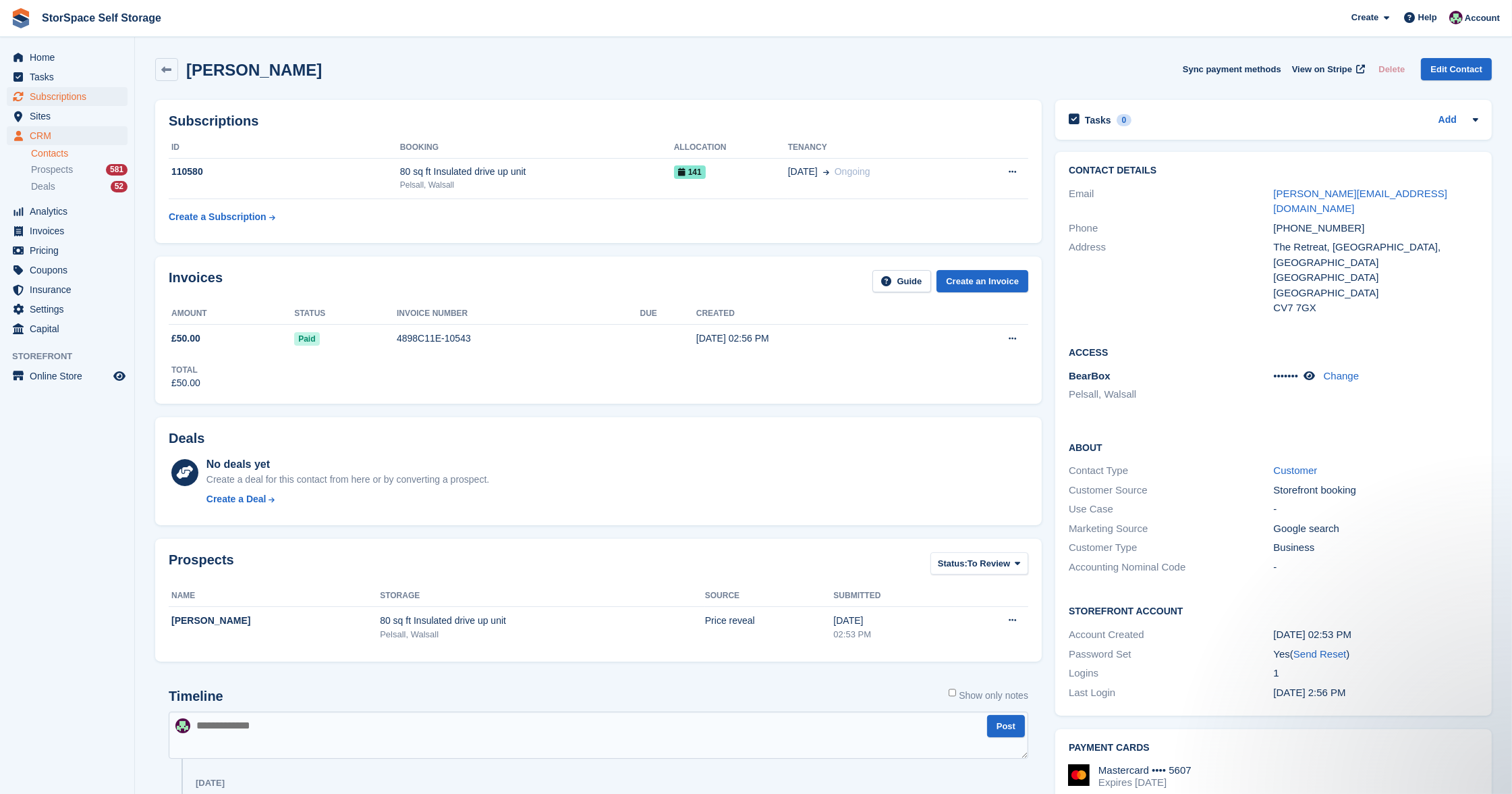
click at [65, 94] on span "Subscriptions" at bounding box center [70, 96] width 81 height 19
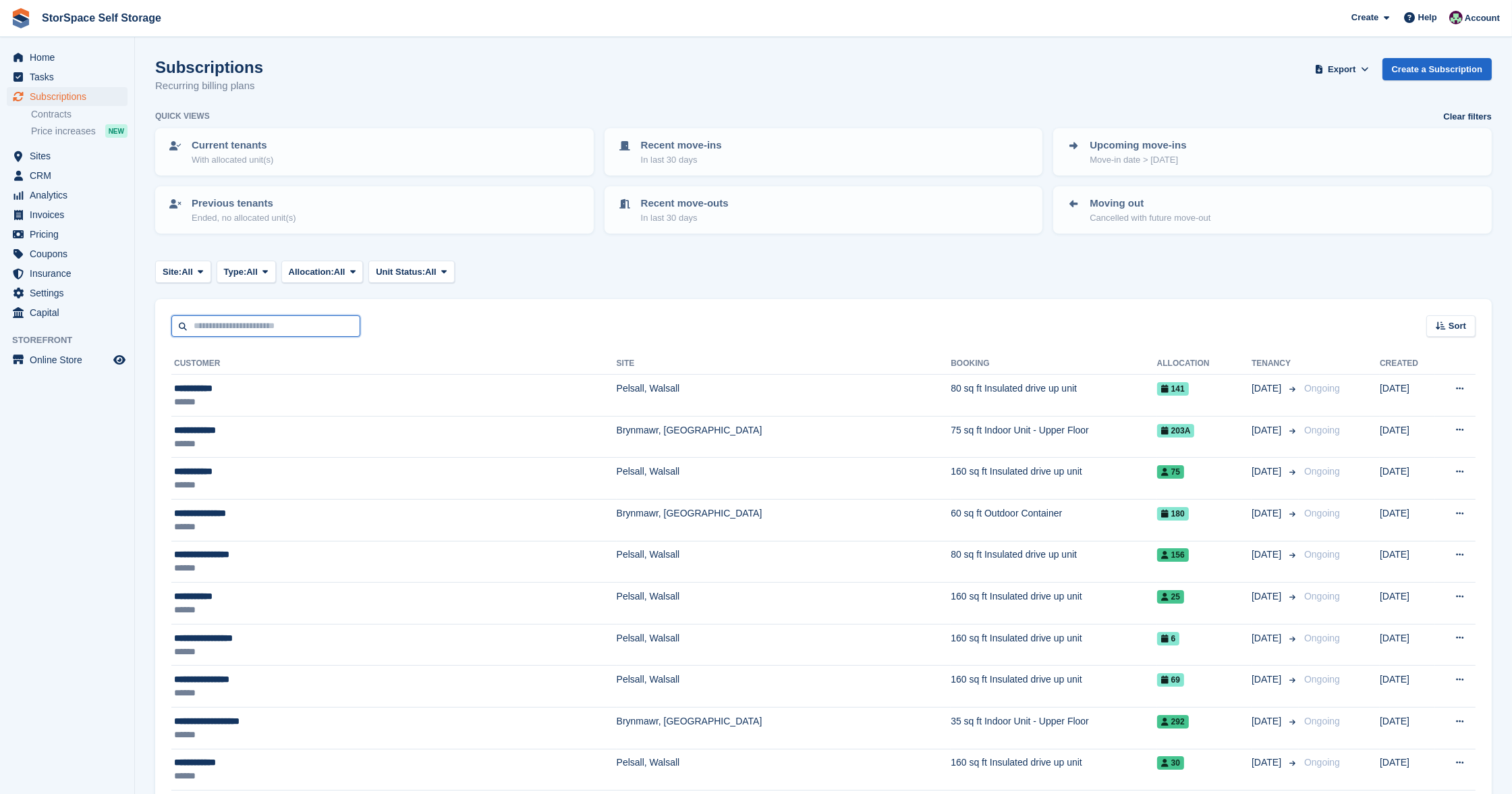
click at [309, 329] on input "text" at bounding box center [265, 326] width 189 height 23
type input "****"
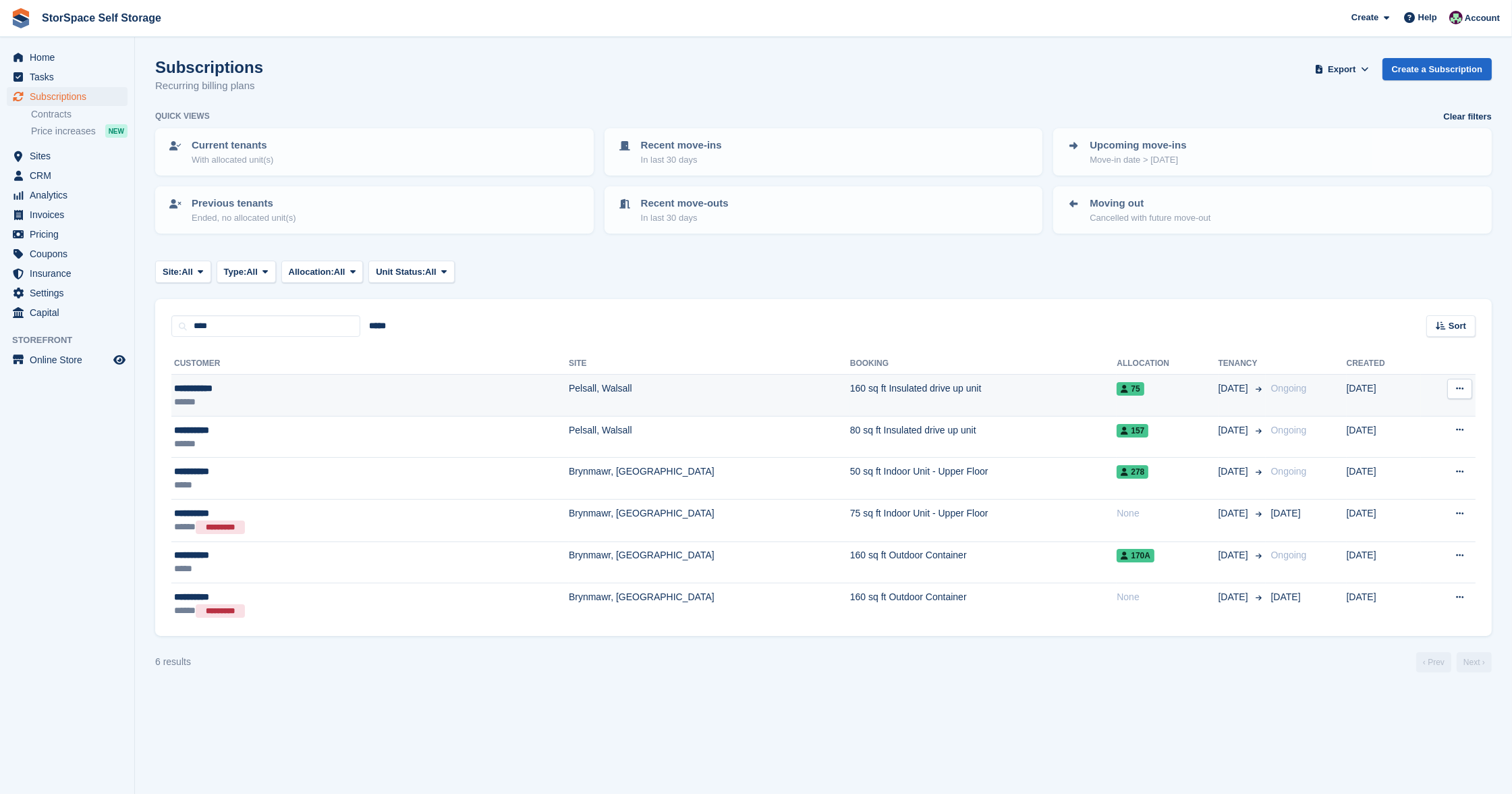
click at [255, 381] on div "**********" at bounding box center [275, 388] width 203 height 14
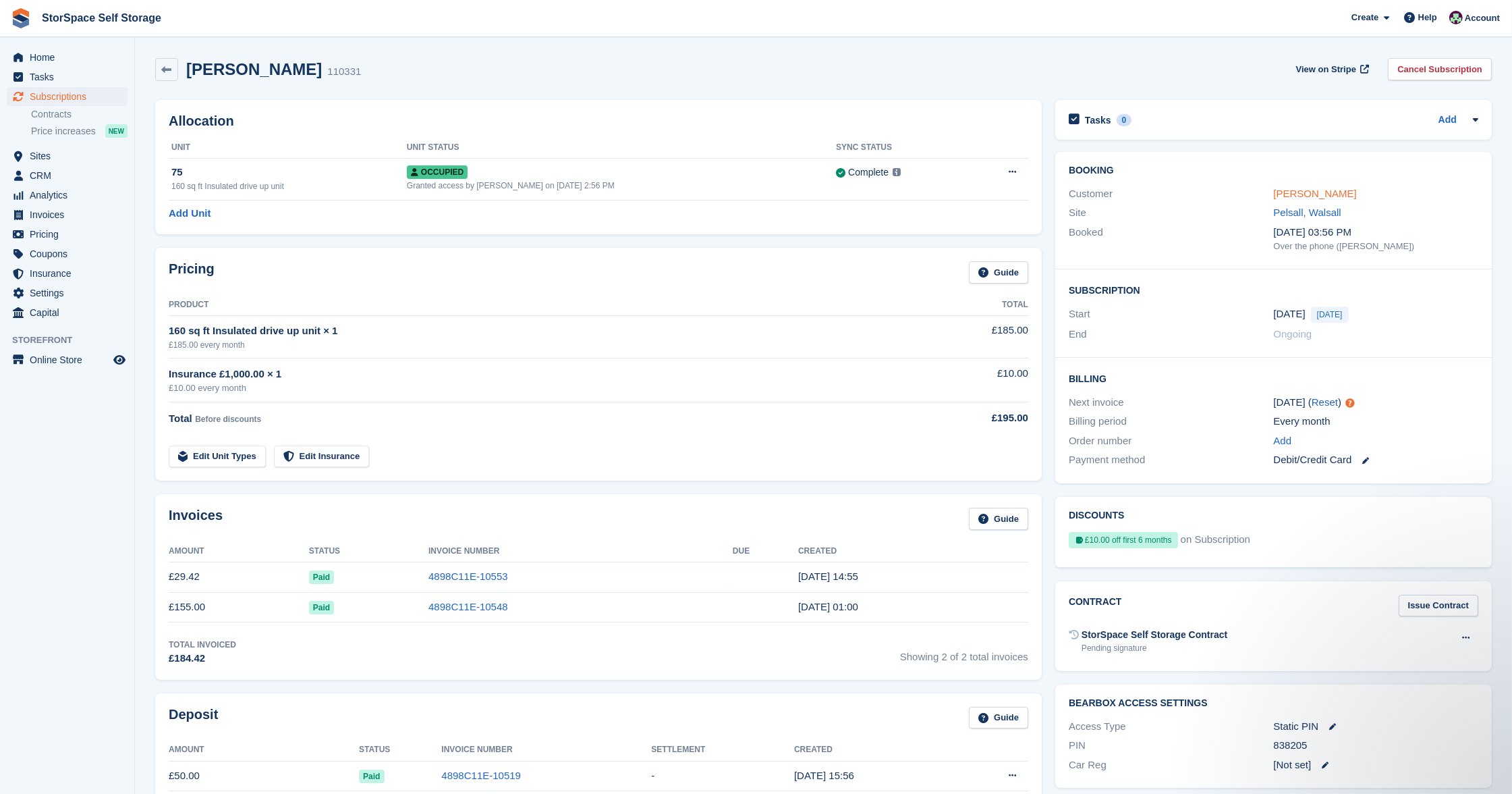
click at [1293, 191] on link "Luke Davies" at bounding box center [1316, 194] width 83 height 12
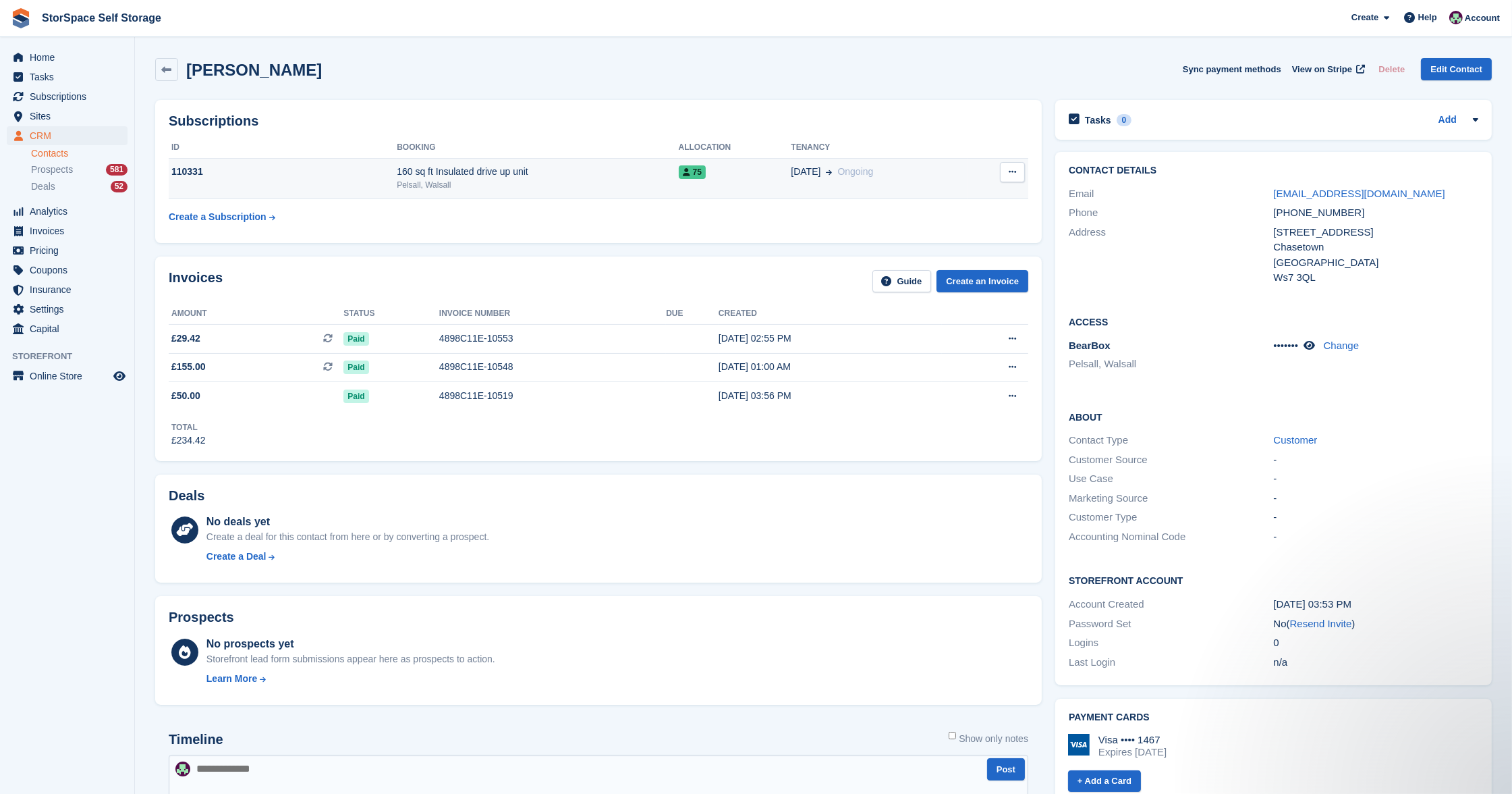
click at [471, 181] on div "Pelsall, Walsall" at bounding box center [537, 185] width 281 height 12
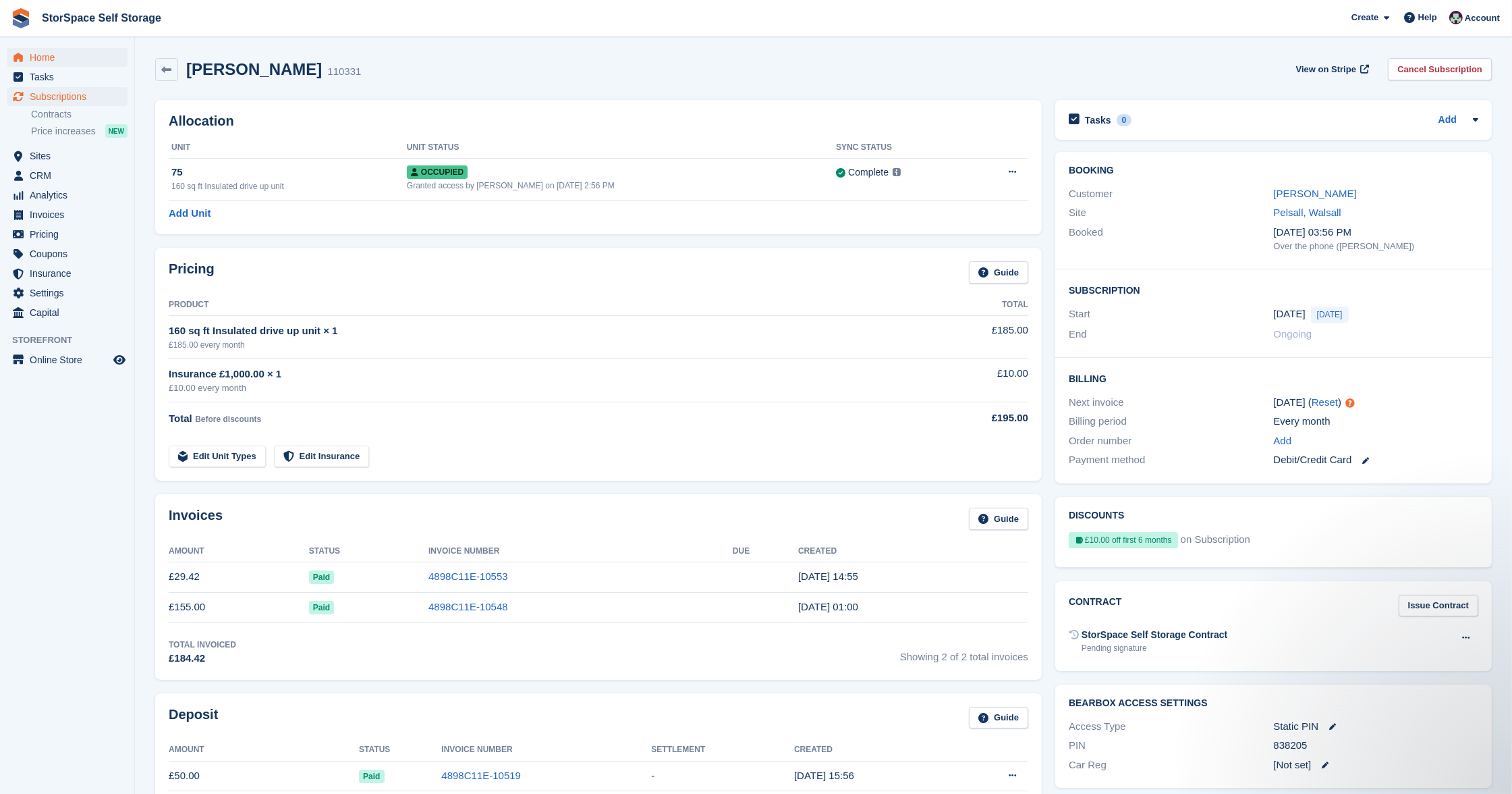
click at [53, 51] on span "Home" at bounding box center [70, 57] width 81 height 19
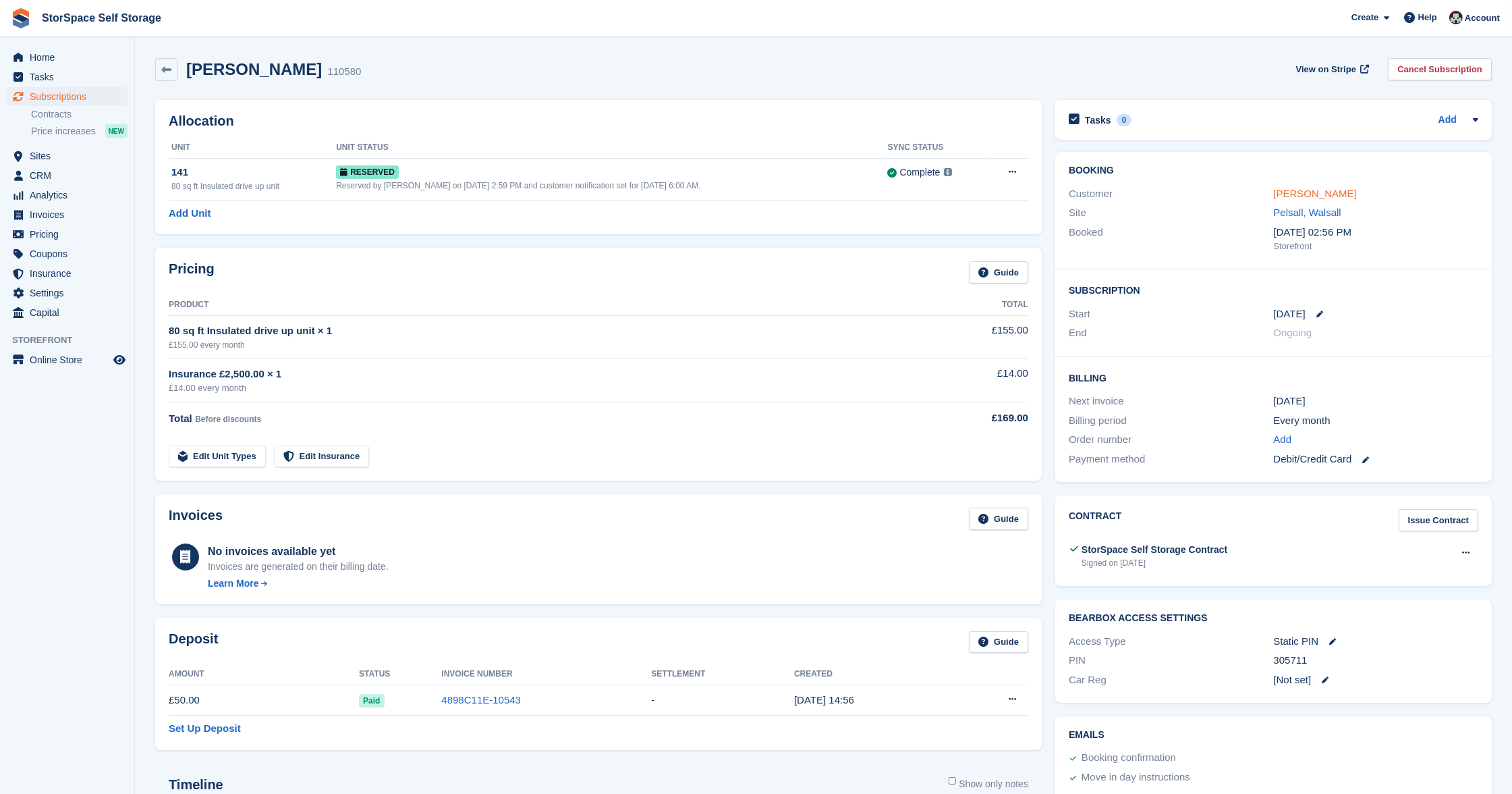
click at [1315, 192] on link "Billy Evans" at bounding box center [1316, 194] width 83 height 12
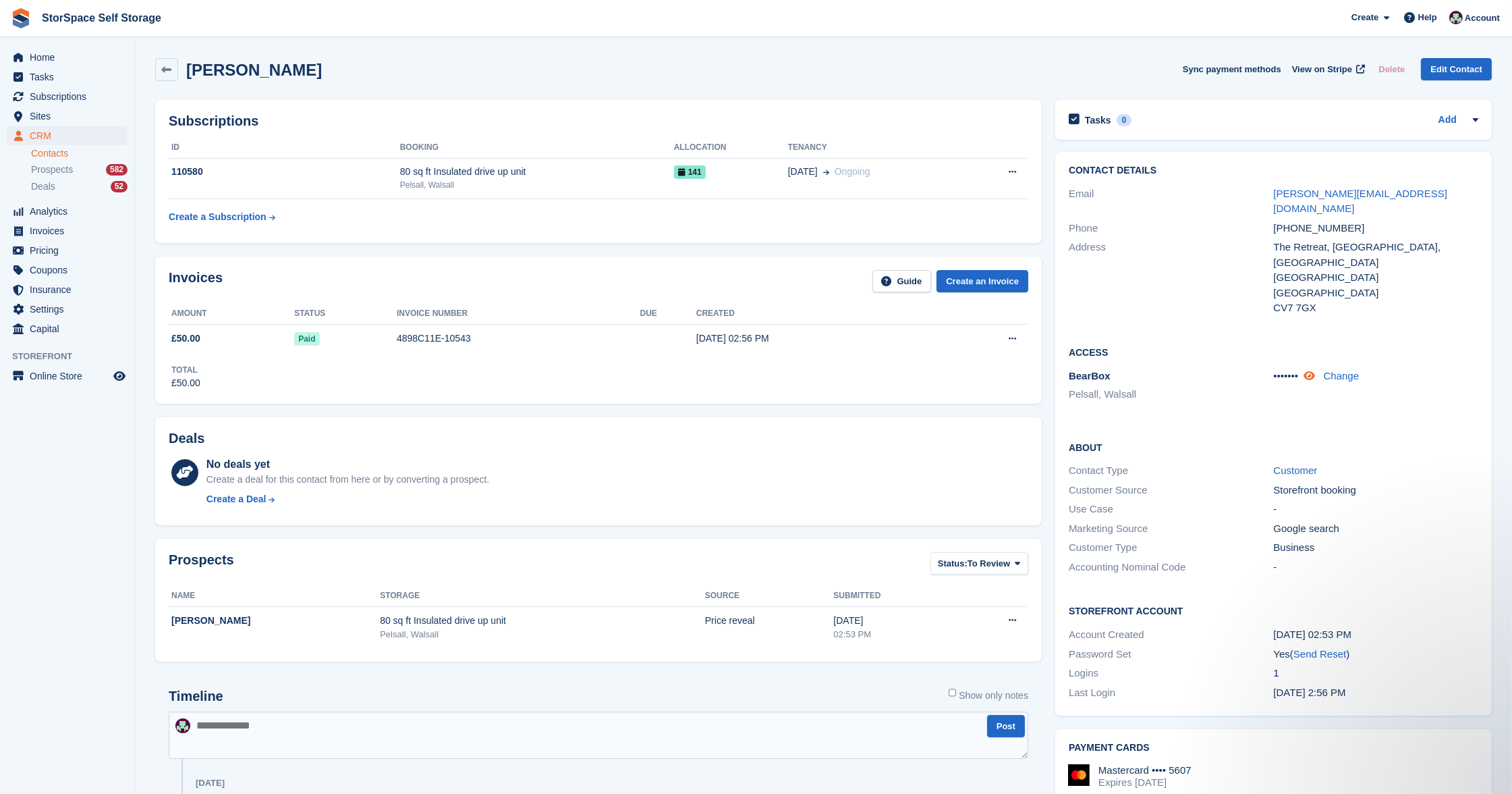
click at [1315, 370] on icon at bounding box center [1310, 375] width 12 height 10
click at [55, 58] on span "Home" at bounding box center [70, 57] width 81 height 19
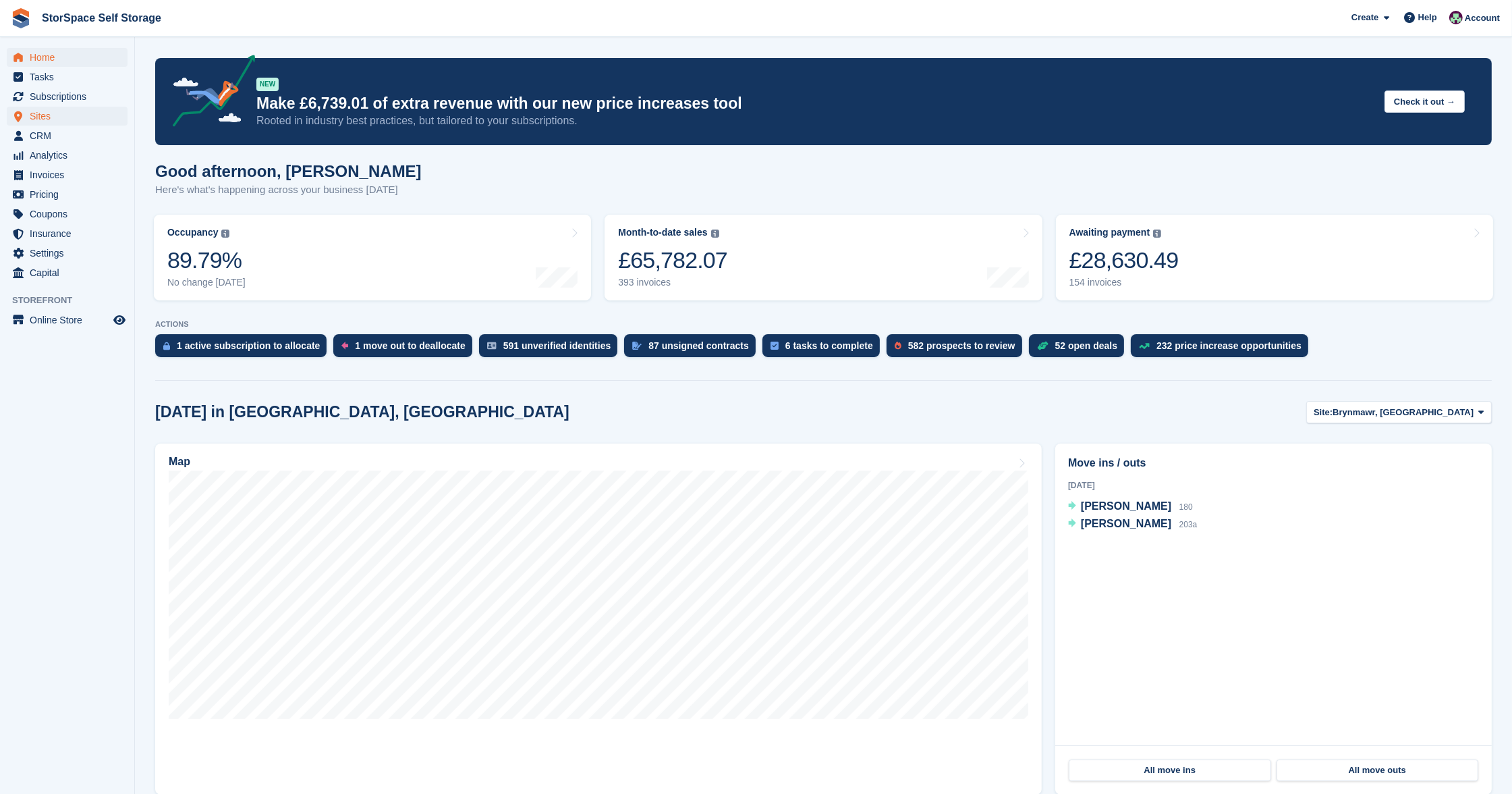
click at [45, 116] on span "Sites" at bounding box center [70, 116] width 81 height 19
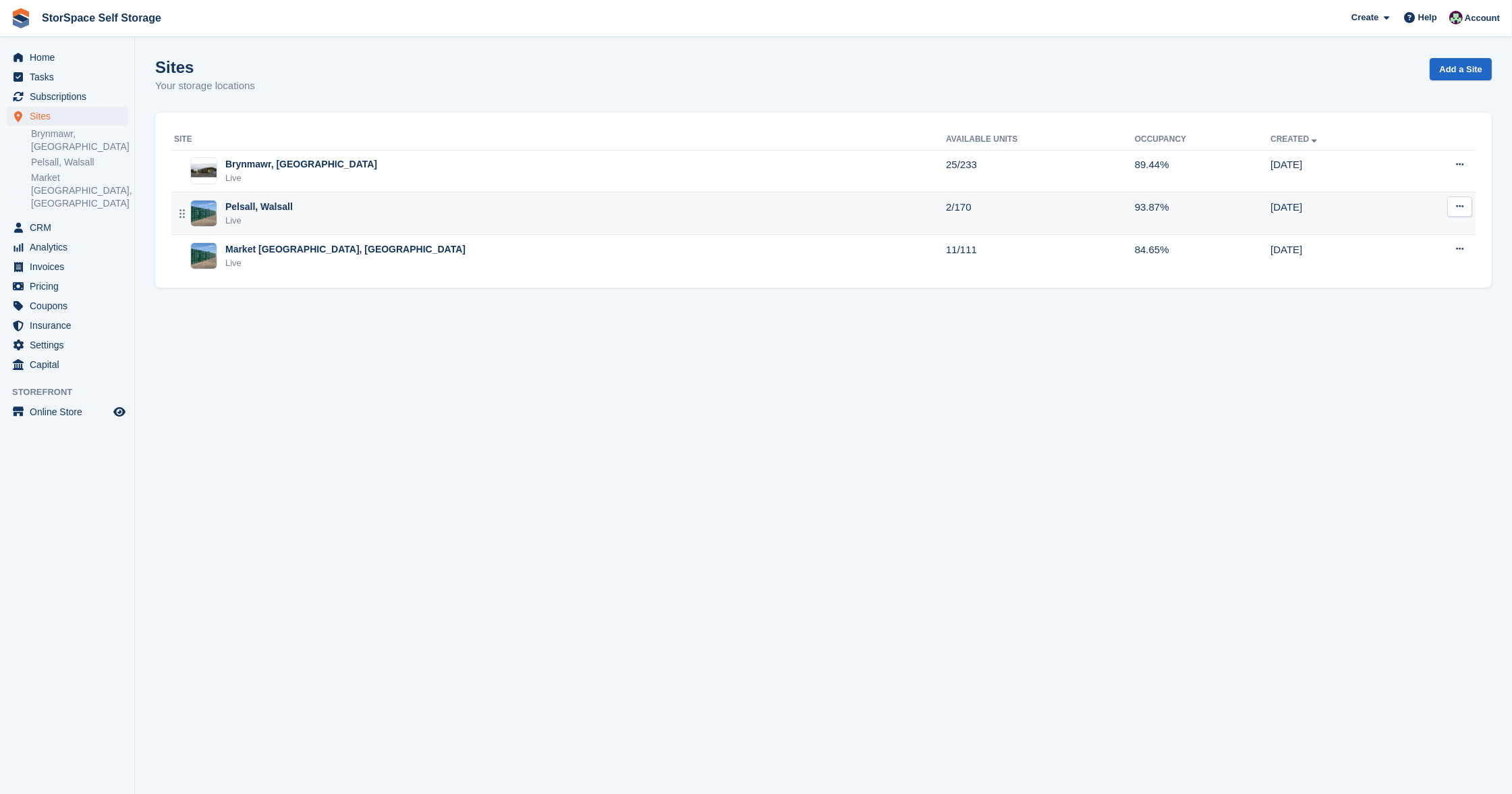
click at [490, 204] on div "Pelsall, Walsall Live" at bounding box center [560, 213] width 772 height 28
